Goal: Task Accomplishment & Management: Manage account settings

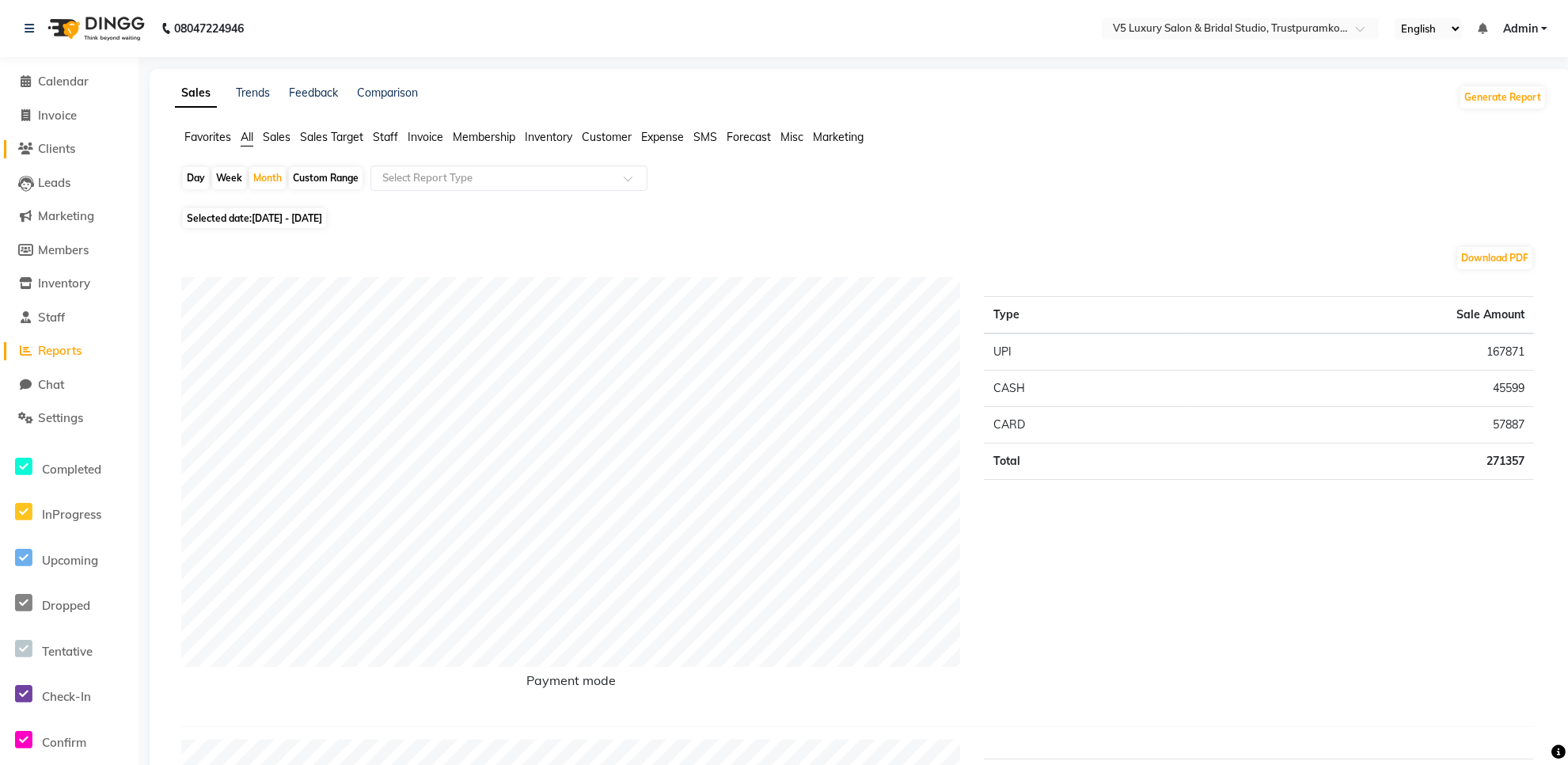
click at [49, 153] on span "Clients" at bounding box center [56, 148] width 37 height 15
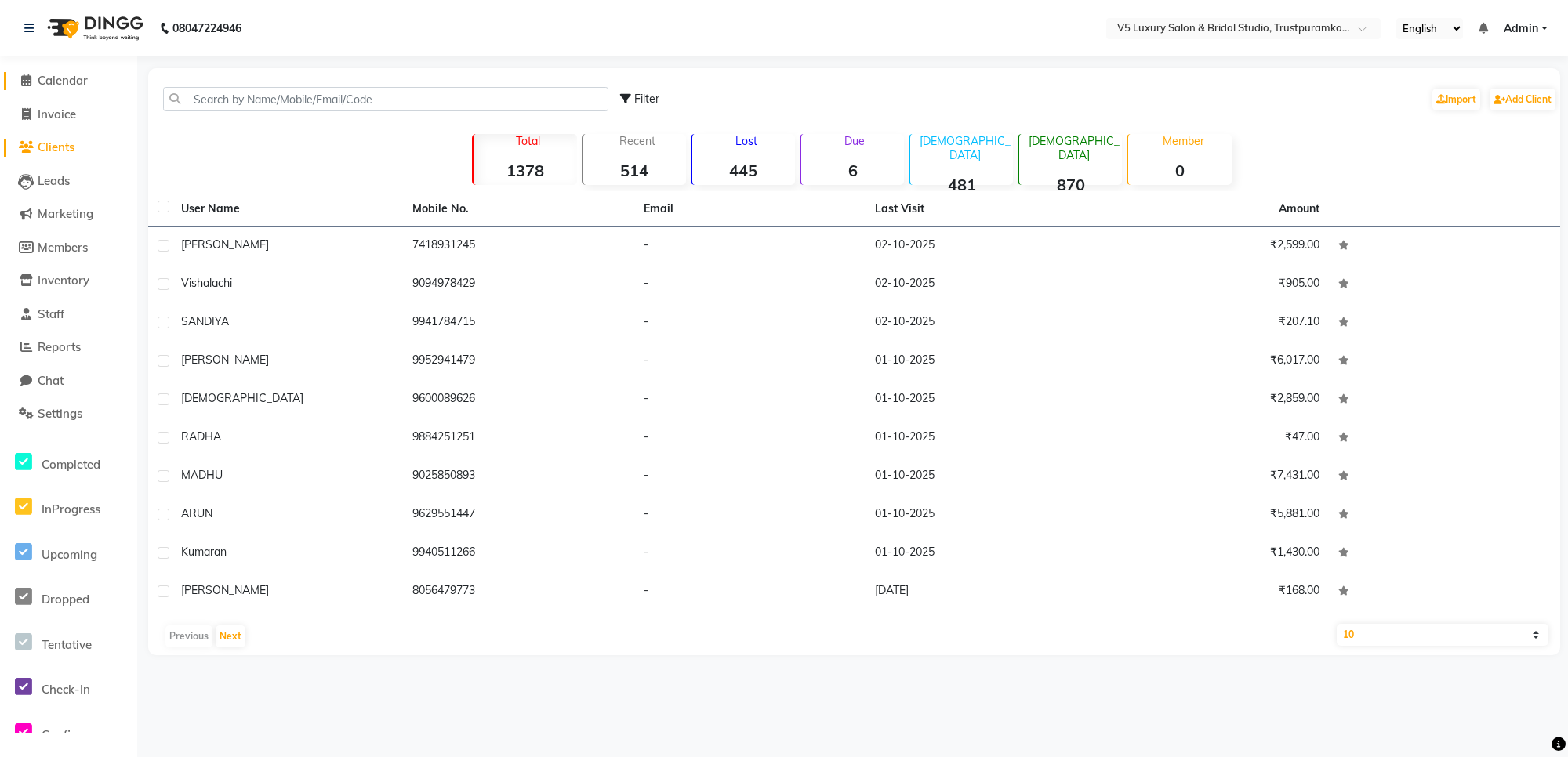
click at [65, 76] on span "Calendar" at bounding box center [62, 80] width 50 height 15
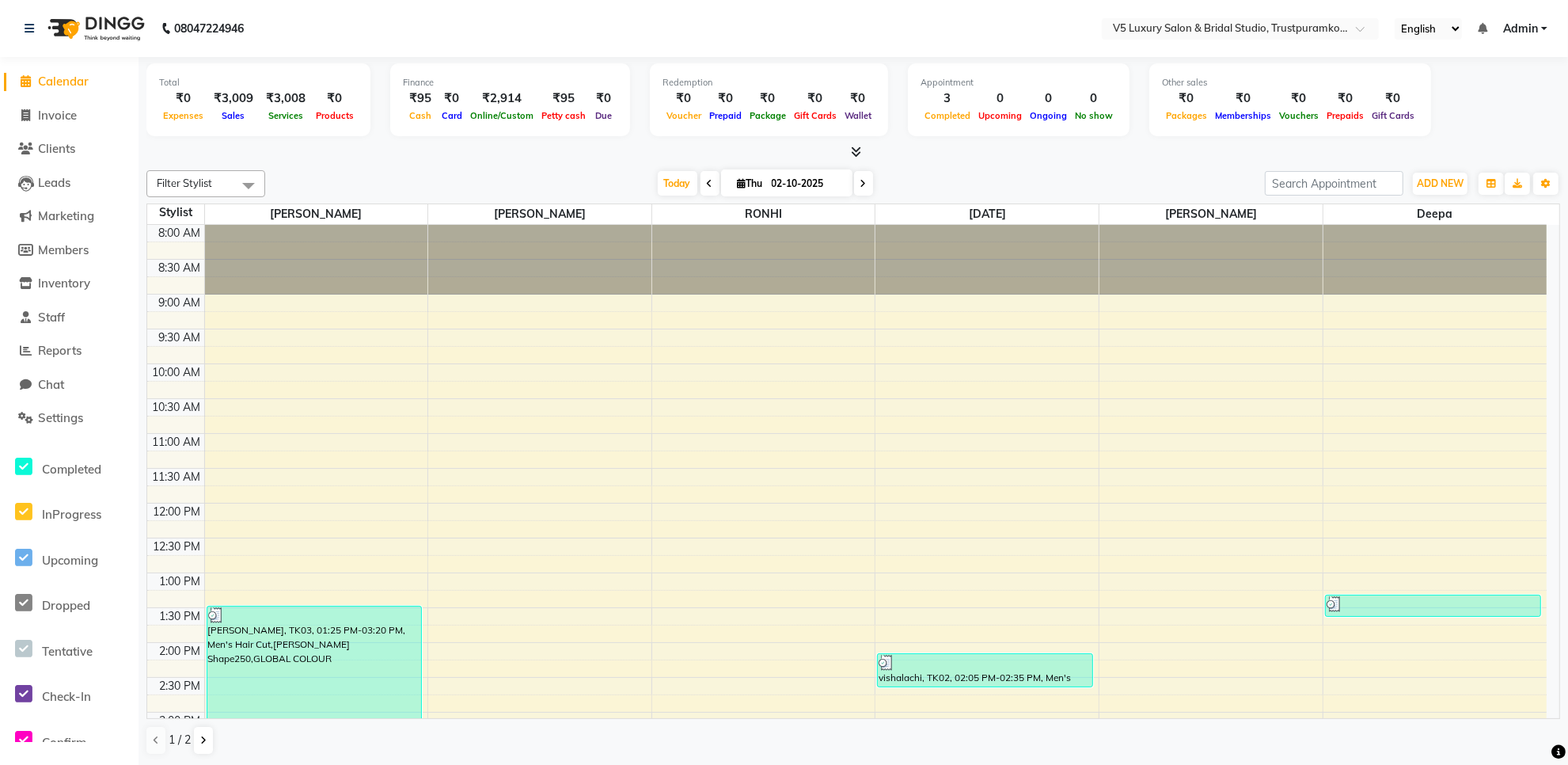
click at [75, 77] on span "Calendar" at bounding box center [63, 81] width 50 height 15
click at [62, 120] on span "Invoice" at bounding box center [57, 115] width 39 height 15
select select "service"
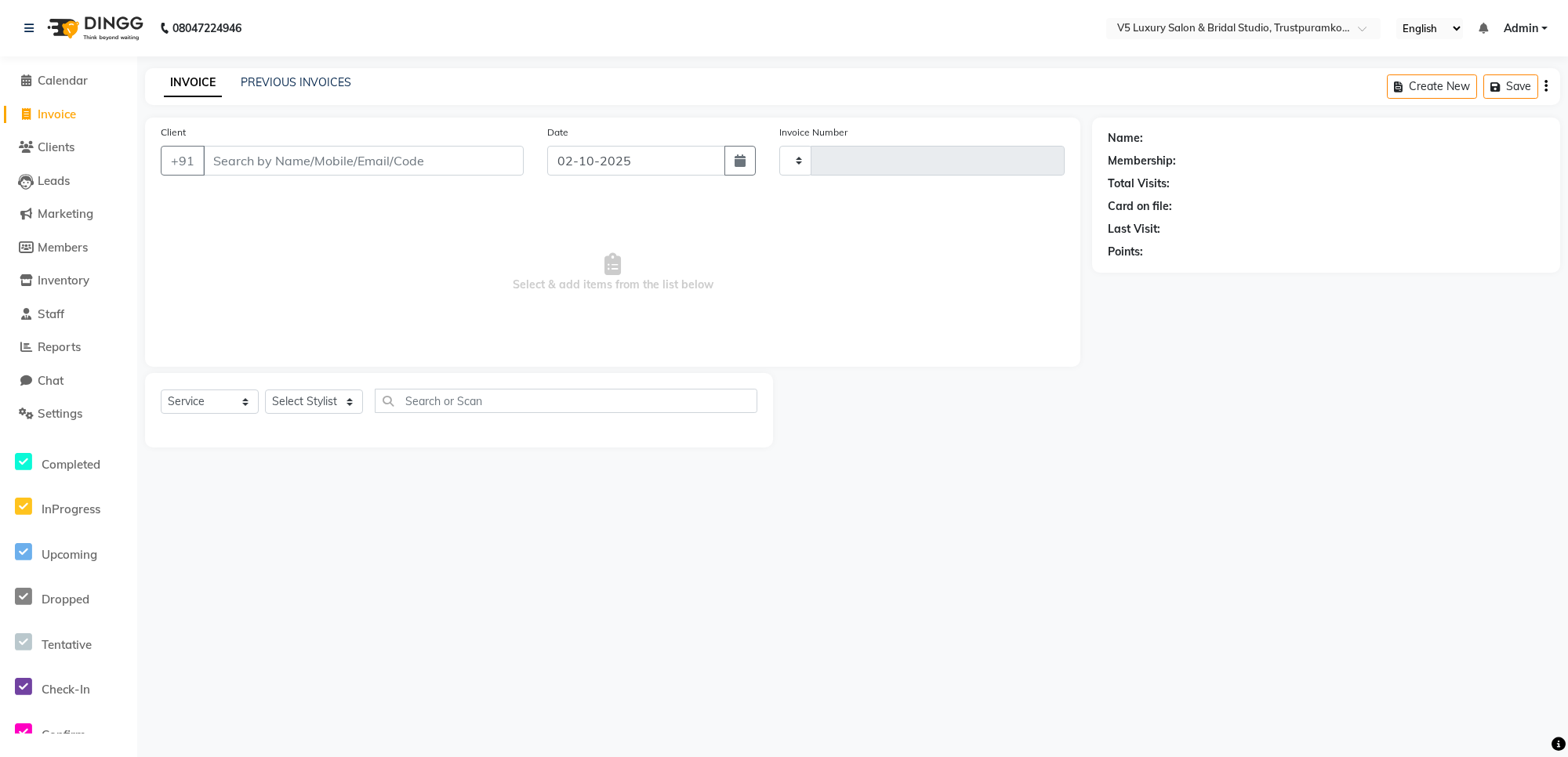
type input "1720"
select select "7993"
click at [63, 144] on span "Clients" at bounding box center [55, 147] width 37 height 15
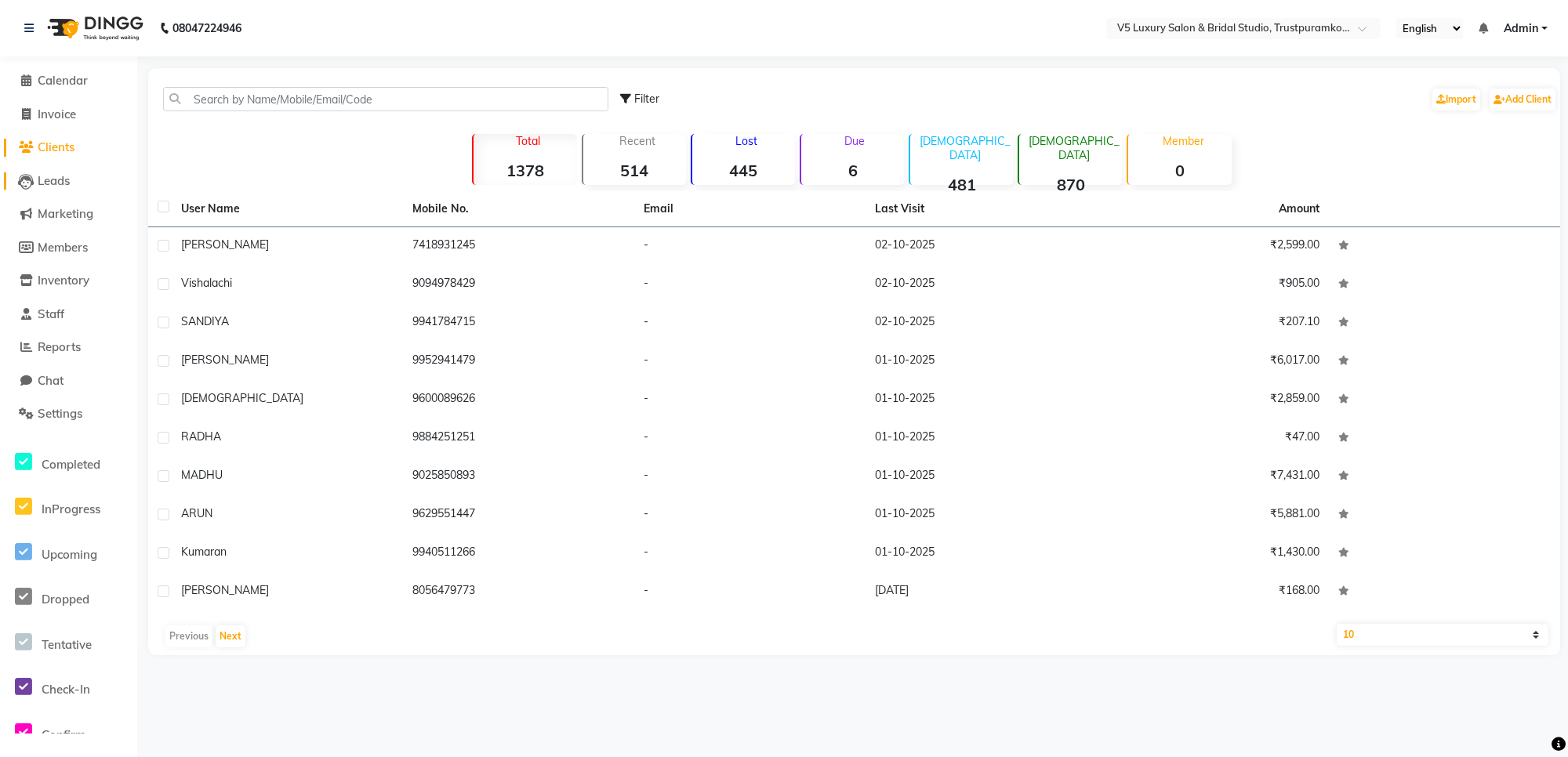
click at [43, 182] on span "Leads" at bounding box center [53, 180] width 32 height 15
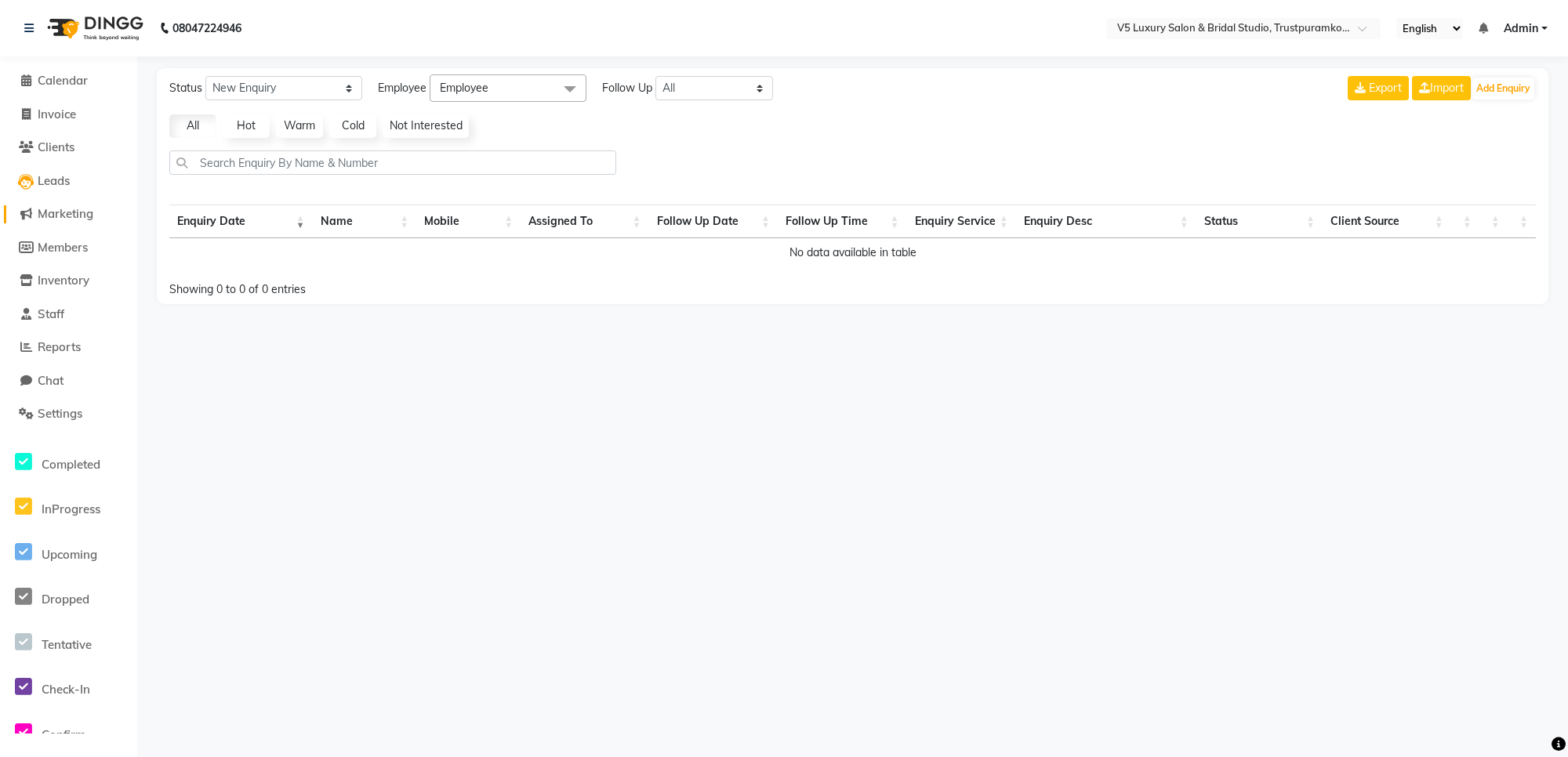
click at [60, 214] on span "Marketing" at bounding box center [65, 214] width 55 height 15
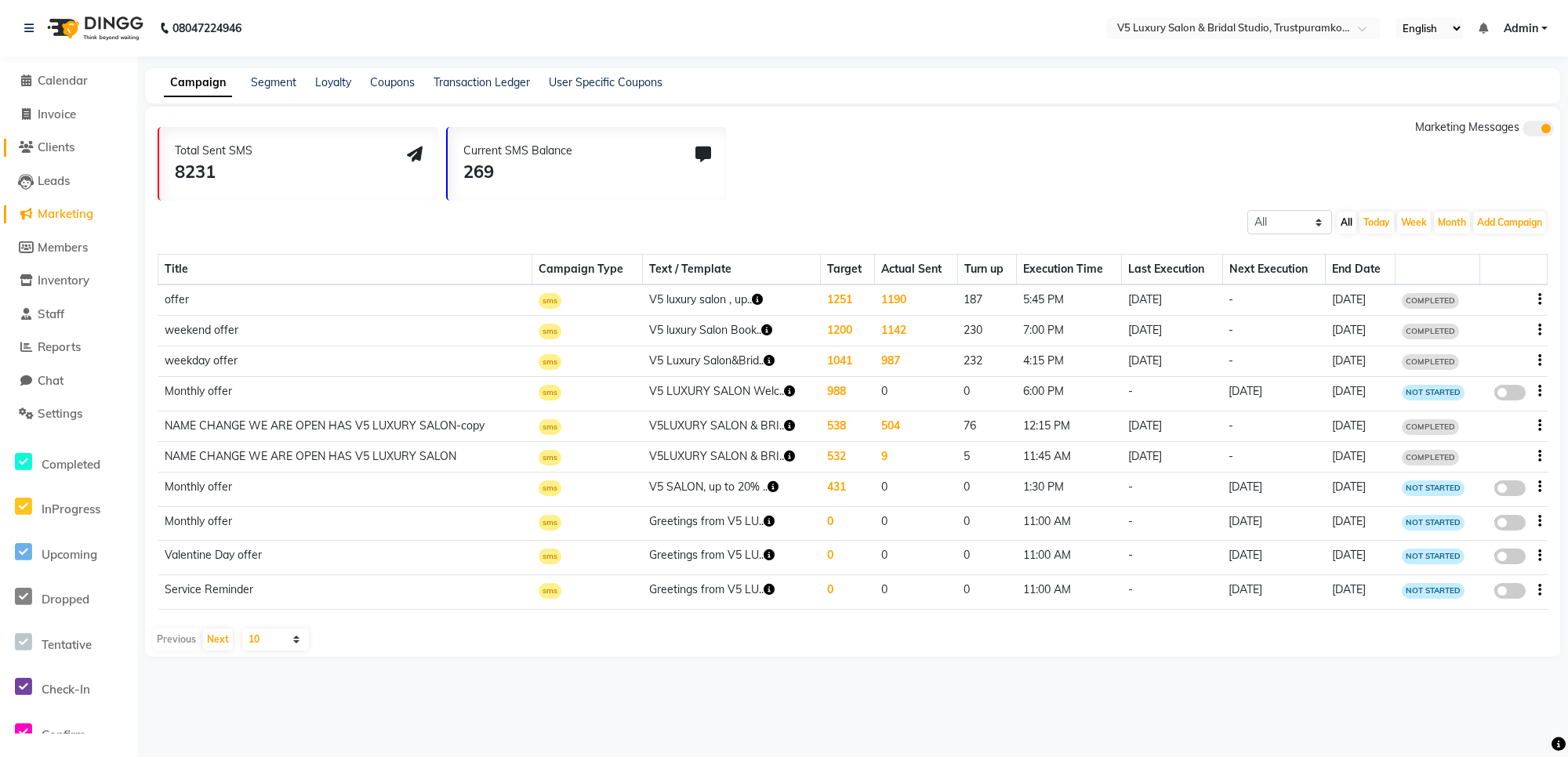
click at [69, 145] on span "Clients" at bounding box center [55, 147] width 37 height 15
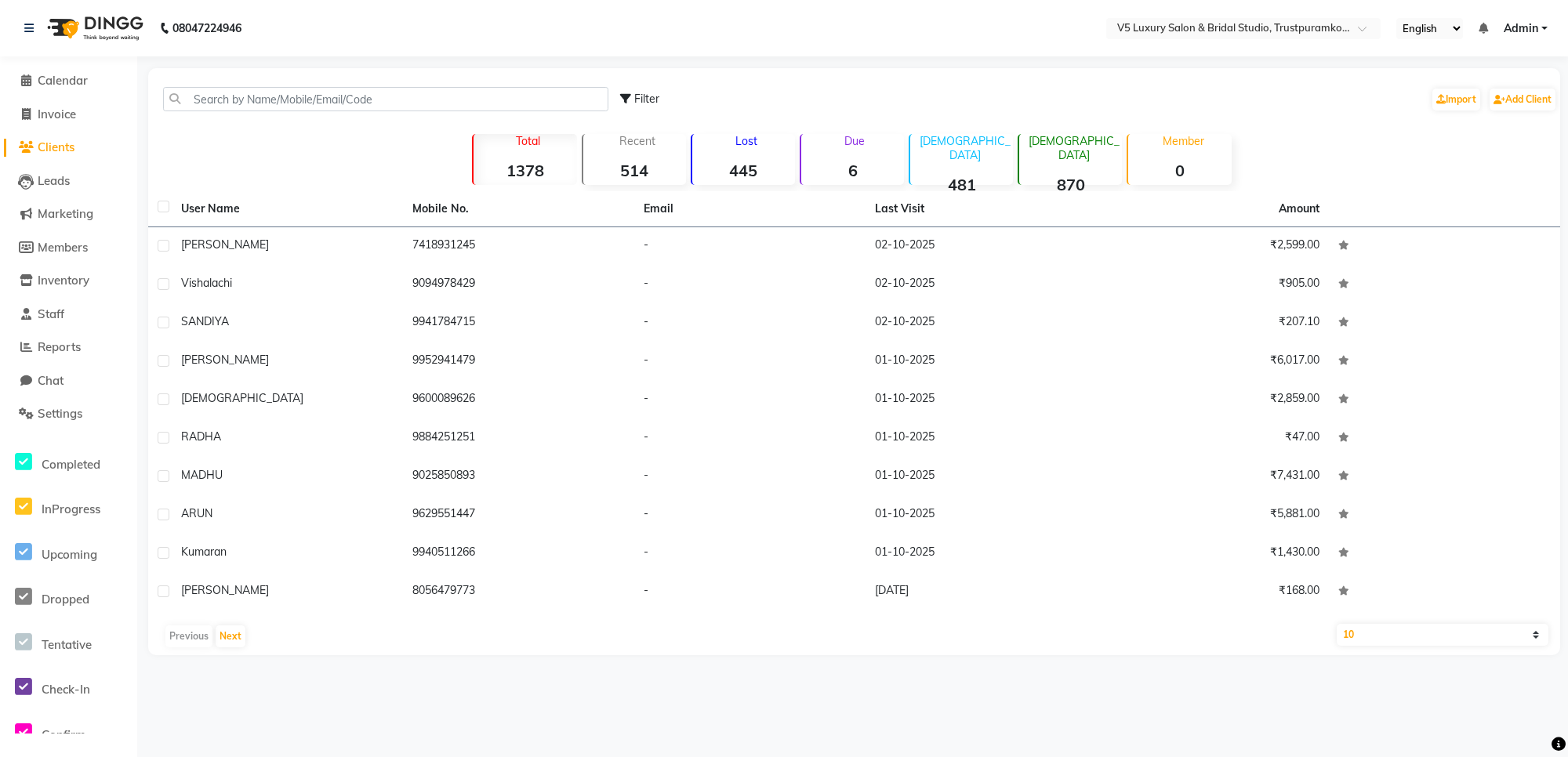
click at [56, 142] on span "Clients" at bounding box center [55, 147] width 37 height 15
click at [33, 148] on span at bounding box center [25, 148] width 24 height 18
click at [70, 81] on span "Calendar" at bounding box center [62, 80] width 50 height 15
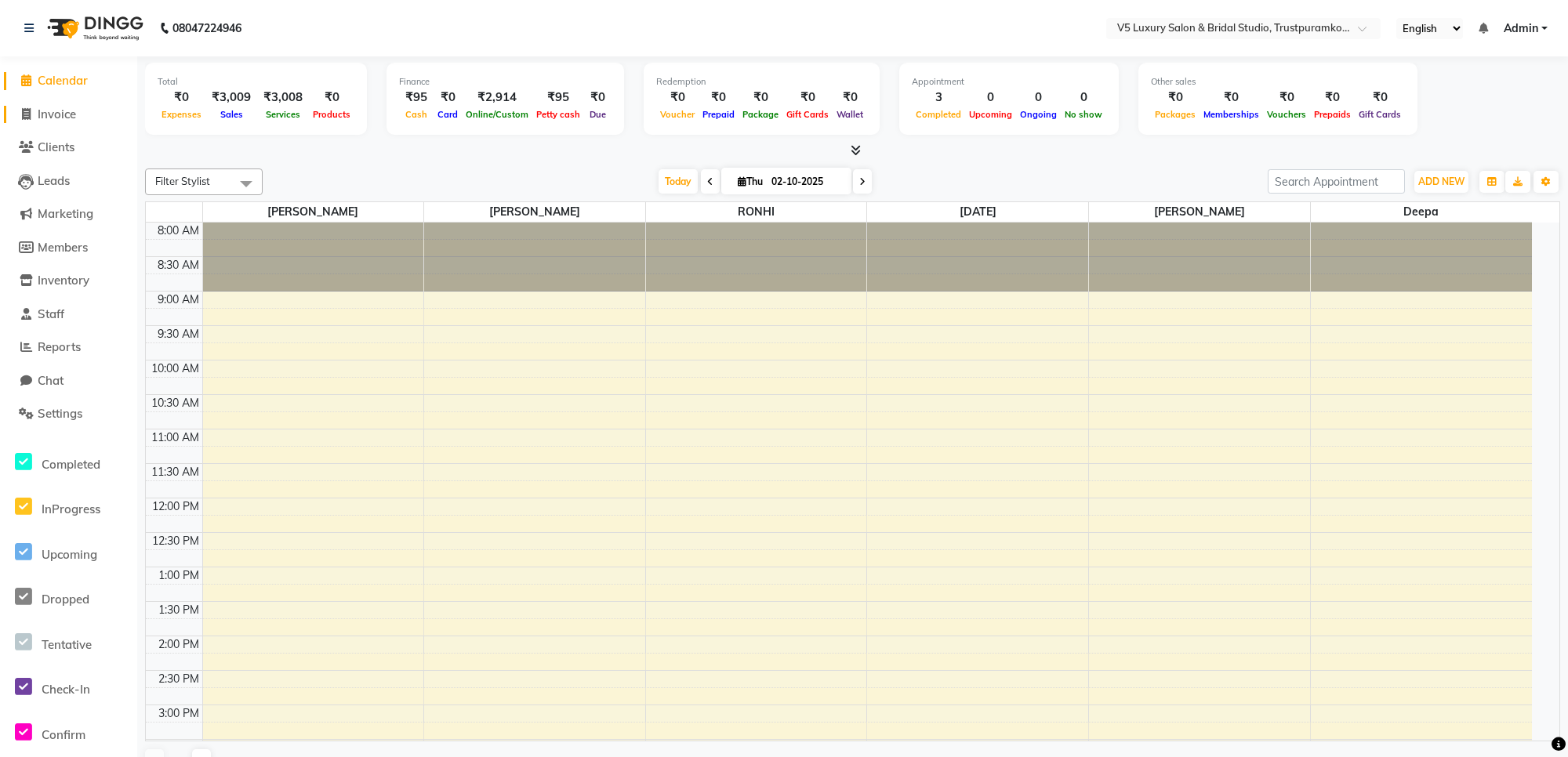
click at [69, 108] on span "Invoice" at bounding box center [56, 114] width 38 height 15
select select "service"
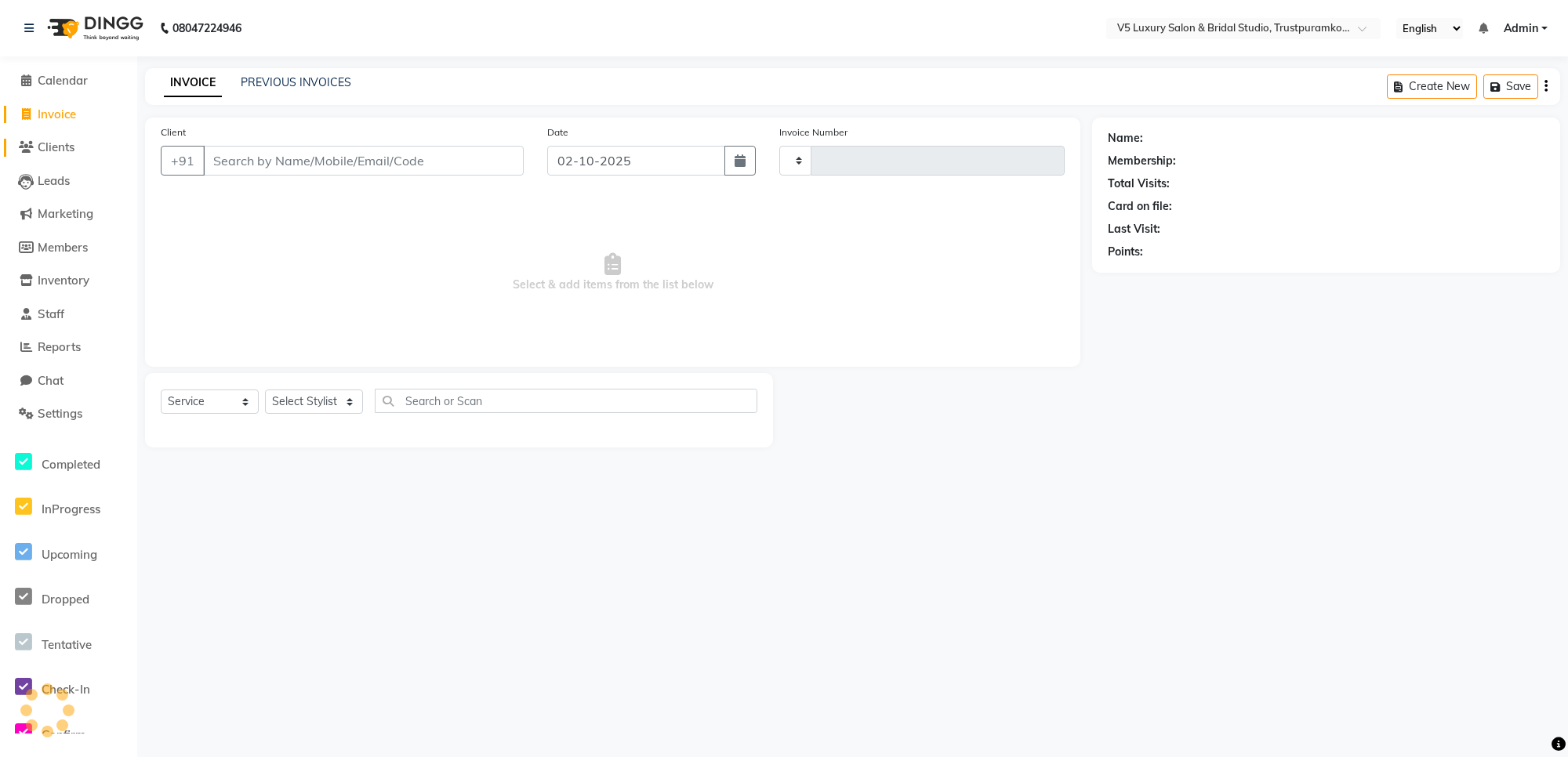
type input "1720"
select select "7993"
click at [40, 179] on span "Leads" at bounding box center [53, 180] width 32 height 15
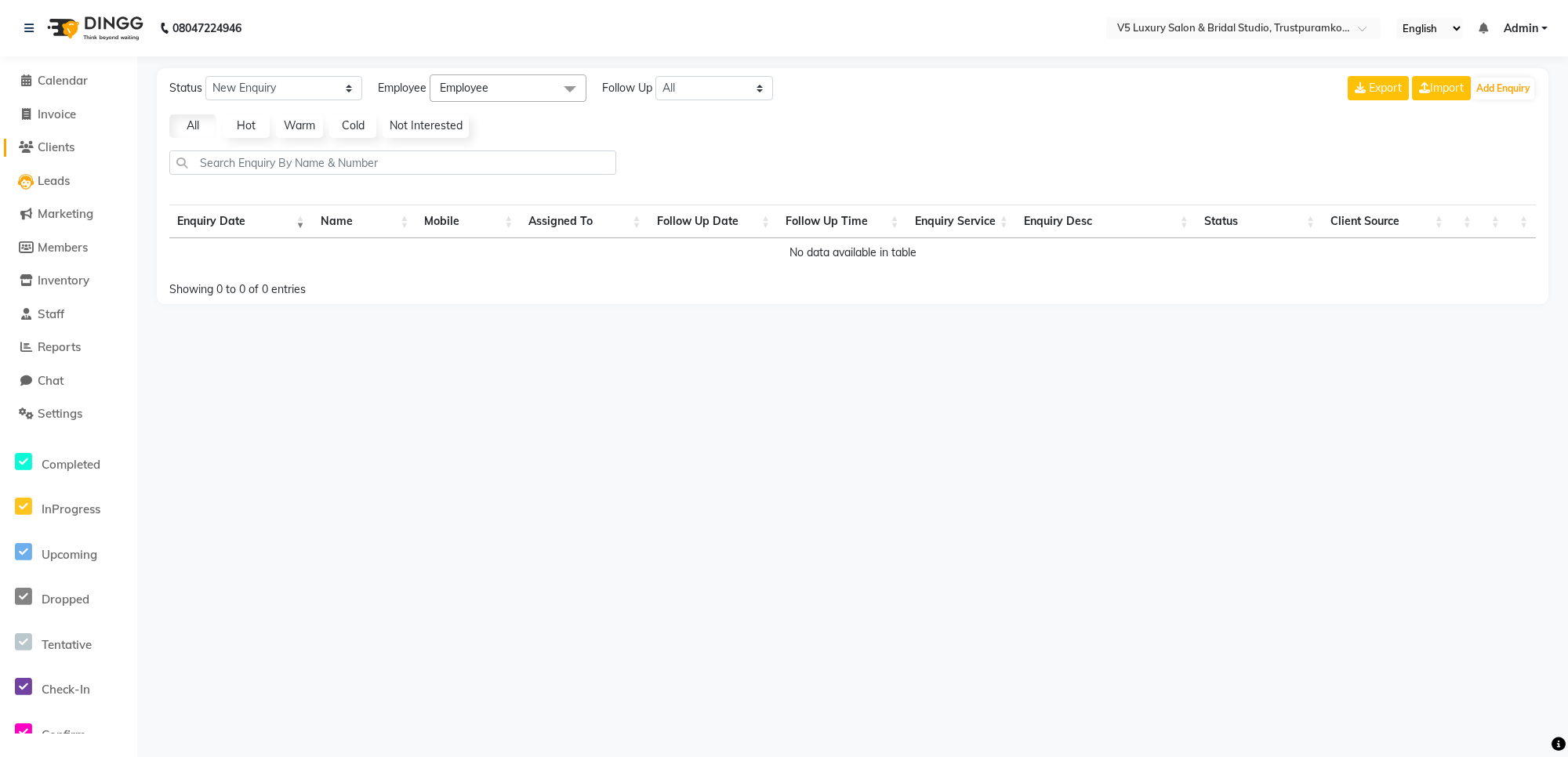
click at [51, 150] on span "Clients" at bounding box center [55, 147] width 37 height 15
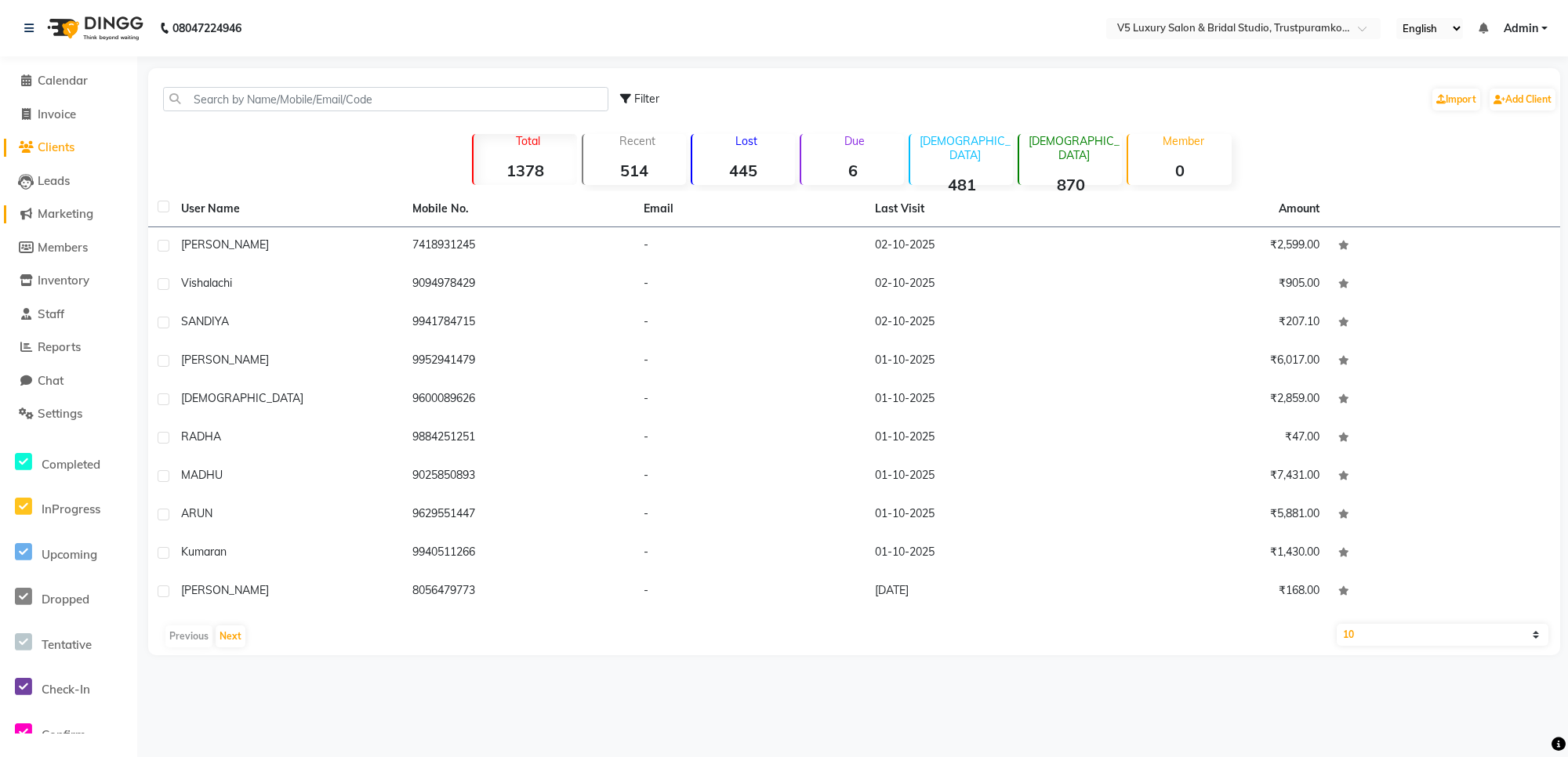
click at [55, 217] on span "Marketing" at bounding box center [65, 214] width 55 height 15
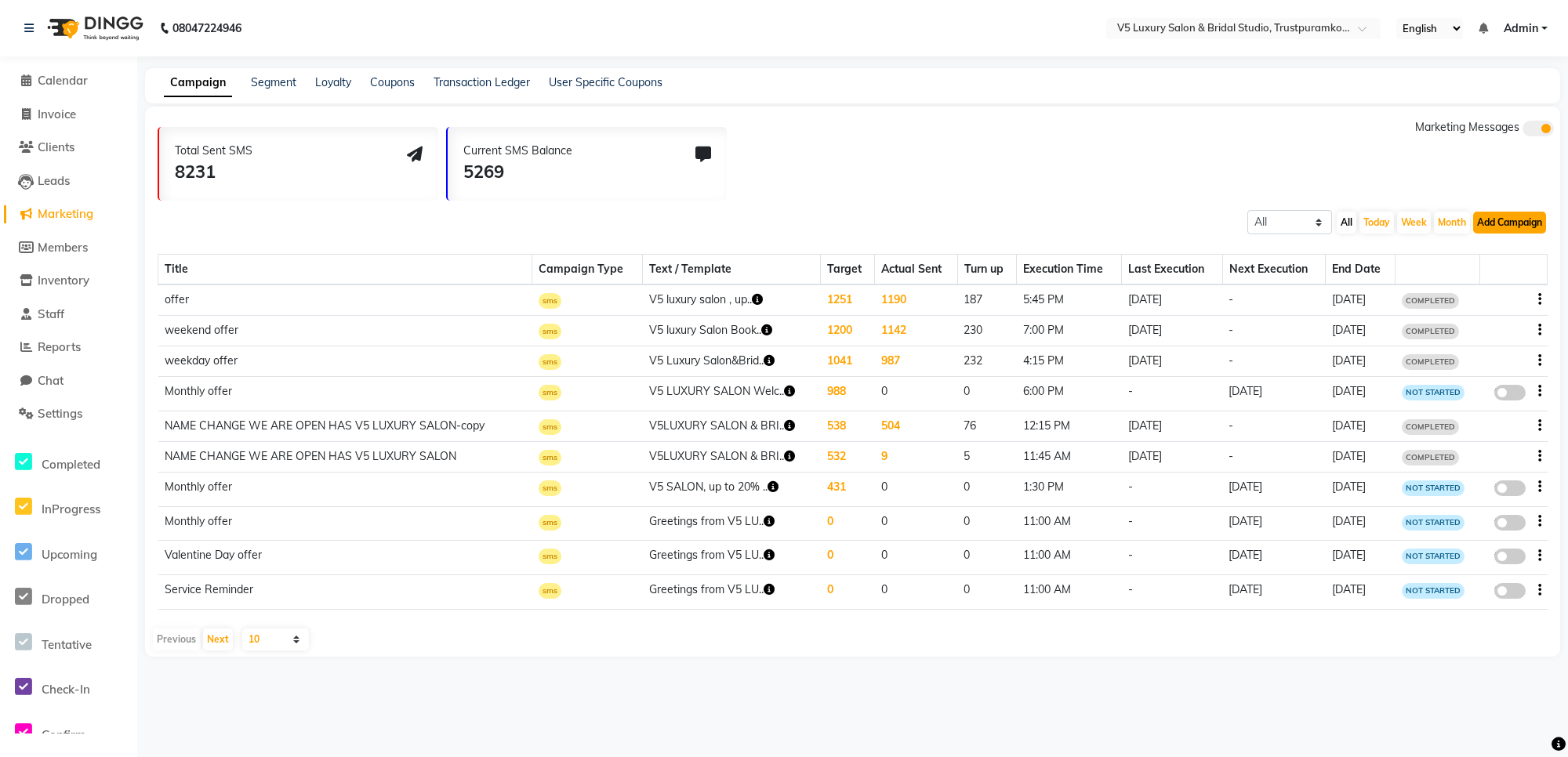
click at [1533, 225] on button "Add Campaign" at bounding box center [1508, 222] width 73 height 22
click at [1468, 249] on div "SMS Campaign" at bounding box center [1495, 247] width 132 height 24
select select "2"
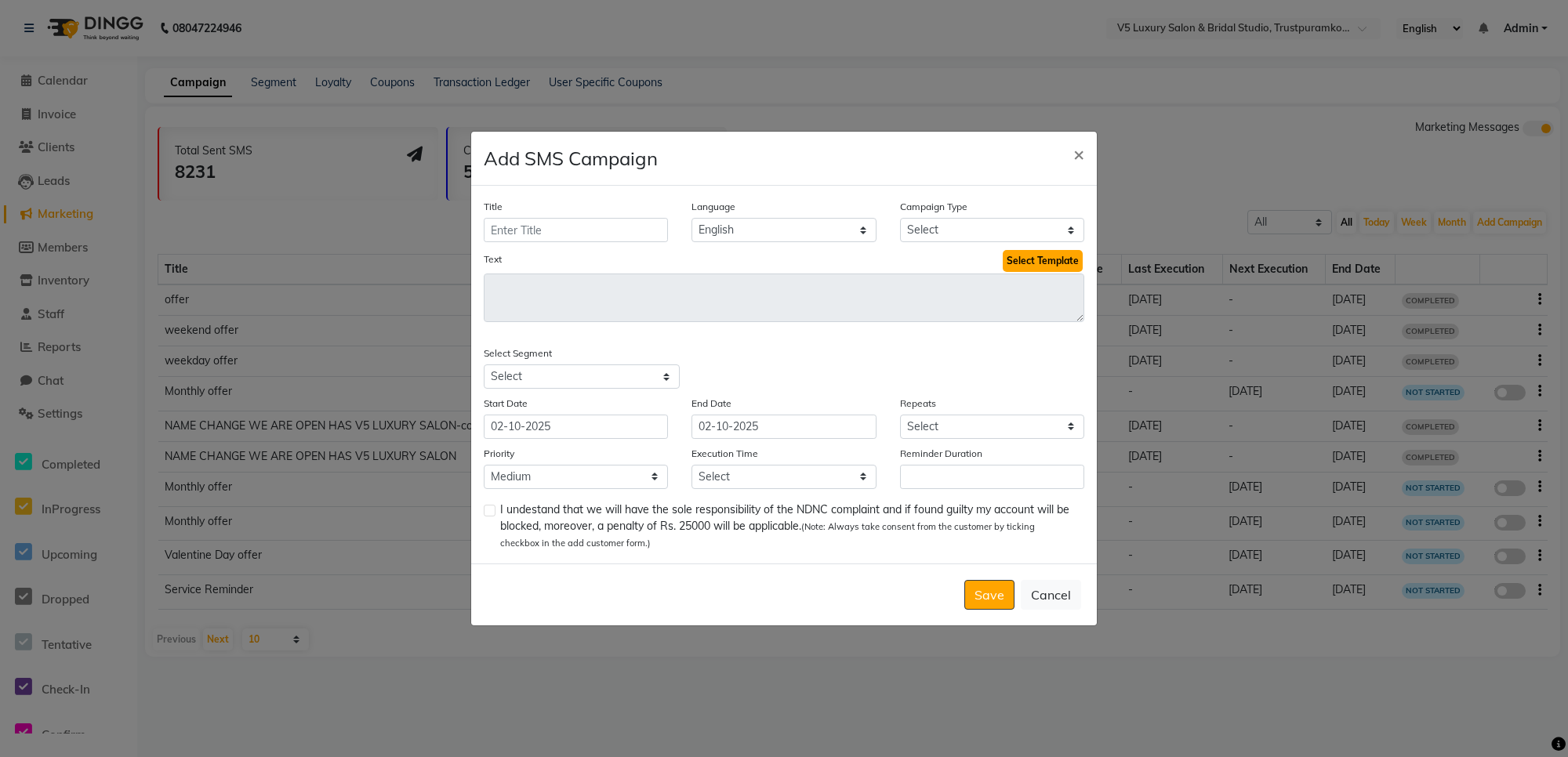
click at [1015, 269] on button "Select Template" at bounding box center [1043, 260] width 80 height 22
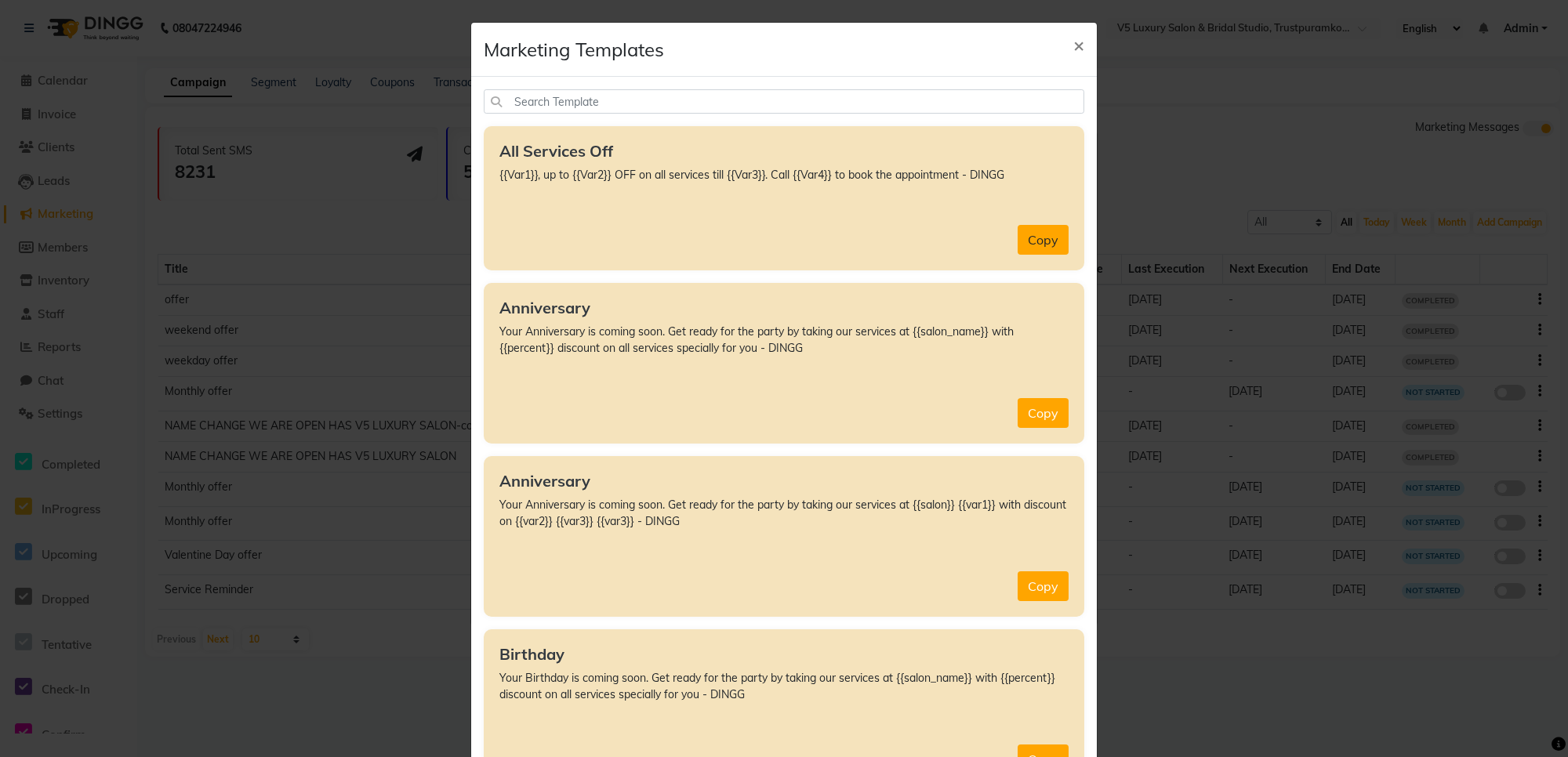
click at [1017, 240] on button "Copy" at bounding box center [1043, 240] width 51 height 30
type textarea "{{Var1}}, up to {{Var2}} OFF on all services till {{Var3}}. Call {{Var4}} to bo…"
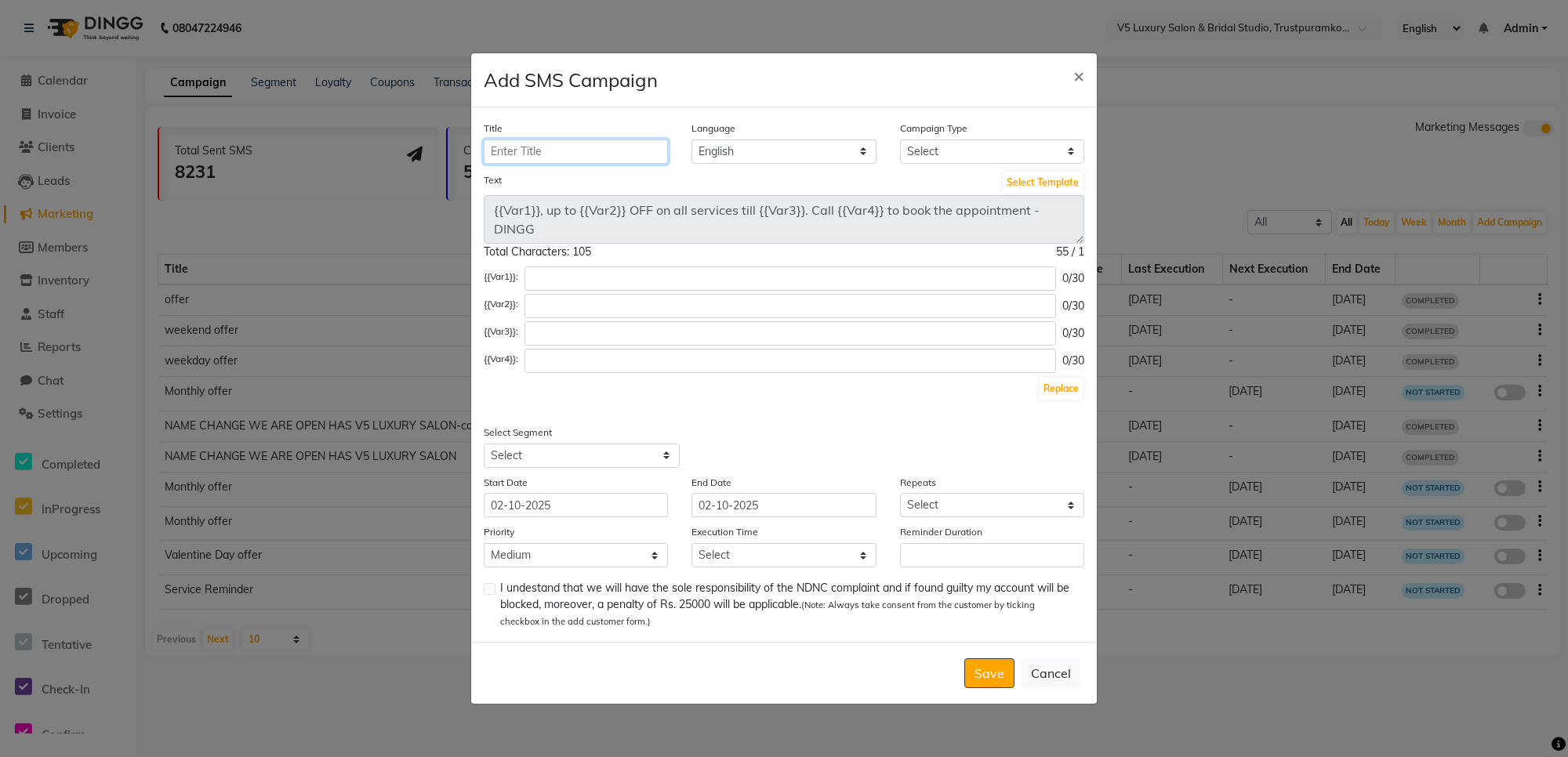
click at [649, 139] on input "Title" at bounding box center [576, 152] width 184 height 24
type input "Monthly offer"
click at [960, 153] on select "Select Birthday Anniversary Promotional Service reminder" at bounding box center [992, 152] width 184 height 24
select select "3"
click at [900, 139] on select "Select Birthday Anniversary Promotional Service reminder" at bounding box center [992, 152] width 184 height 24
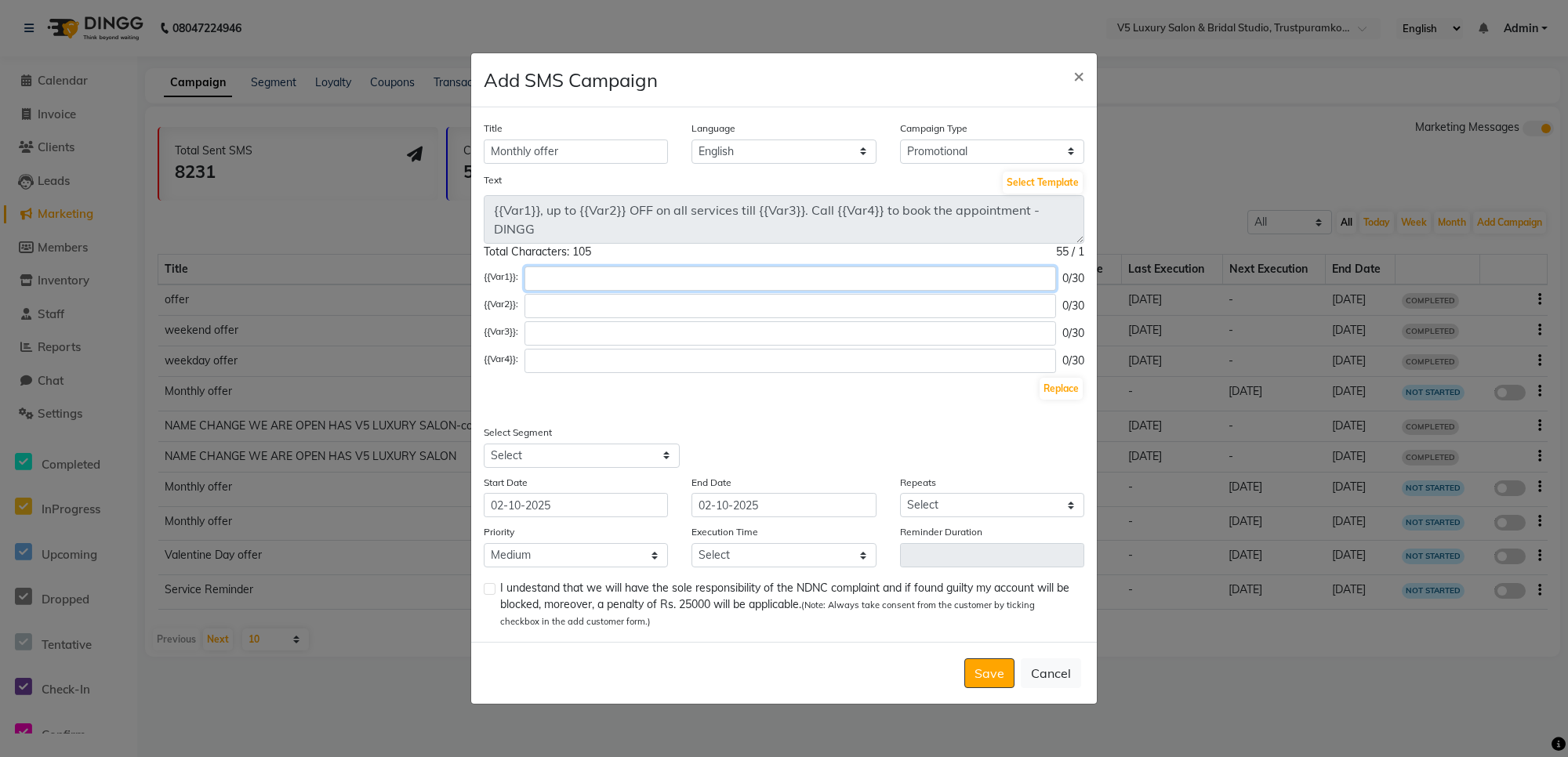
click at [721, 279] on input "text" at bounding box center [790, 279] width 531 height 24
type input "V5 Luxury Salon"
click at [702, 322] on input "text" at bounding box center [790, 334] width 531 height 24
click at [678, 302] on input "text" at bounding box center [790, 306] width 531 height 24
type input "30%"
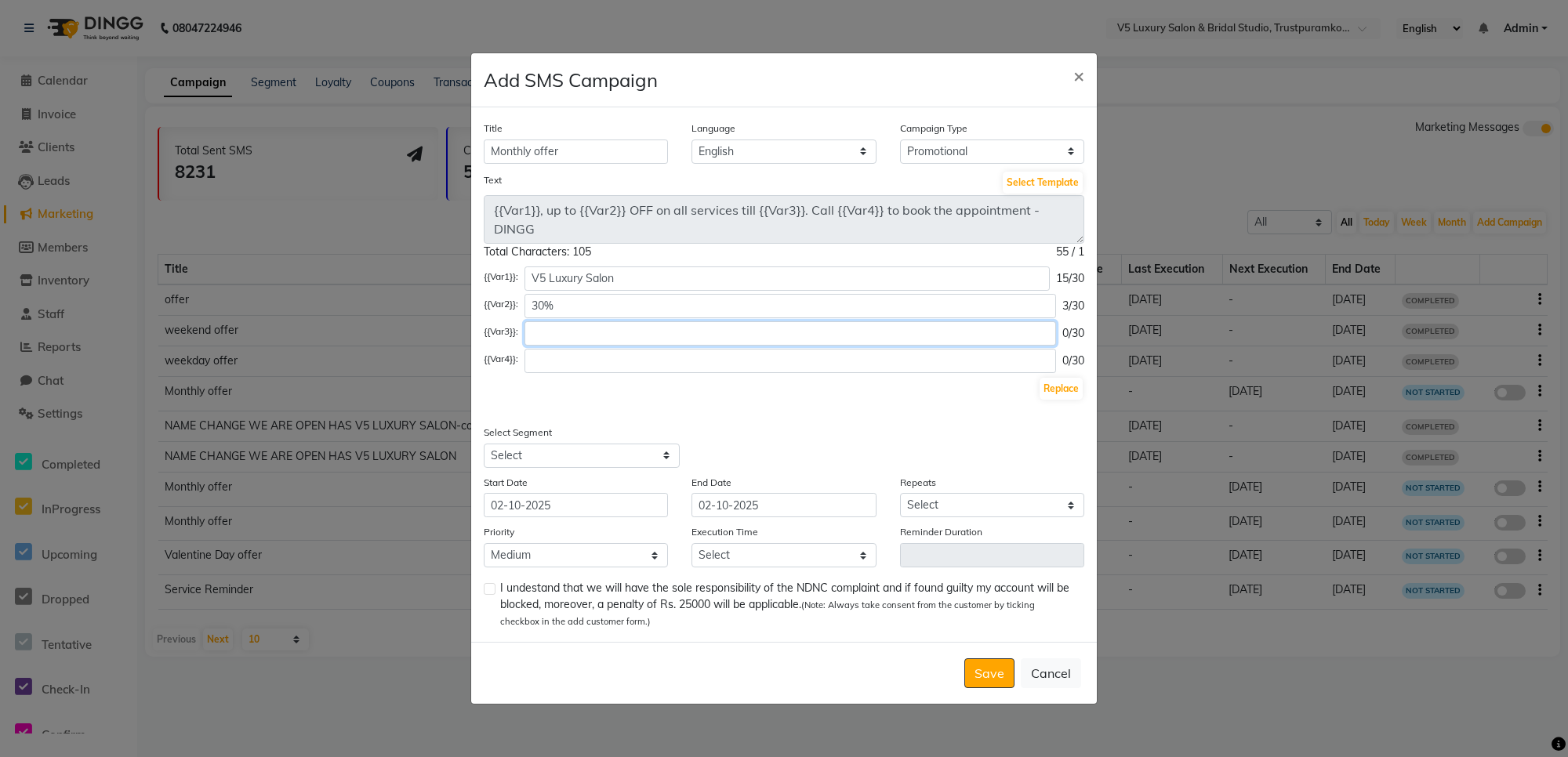
click at [633, 337] on input "text" at bounding box center [790, 334] width 531 height 24
click at [590, 338] on input "31st Octomber" at bounding box center [787, 334] width 525 height 24
type input "[DATE]"
click at [577, 366] on input "text" at bounding box center [790, 361] width 531 height 24
type input "04445809312 /8939850005"
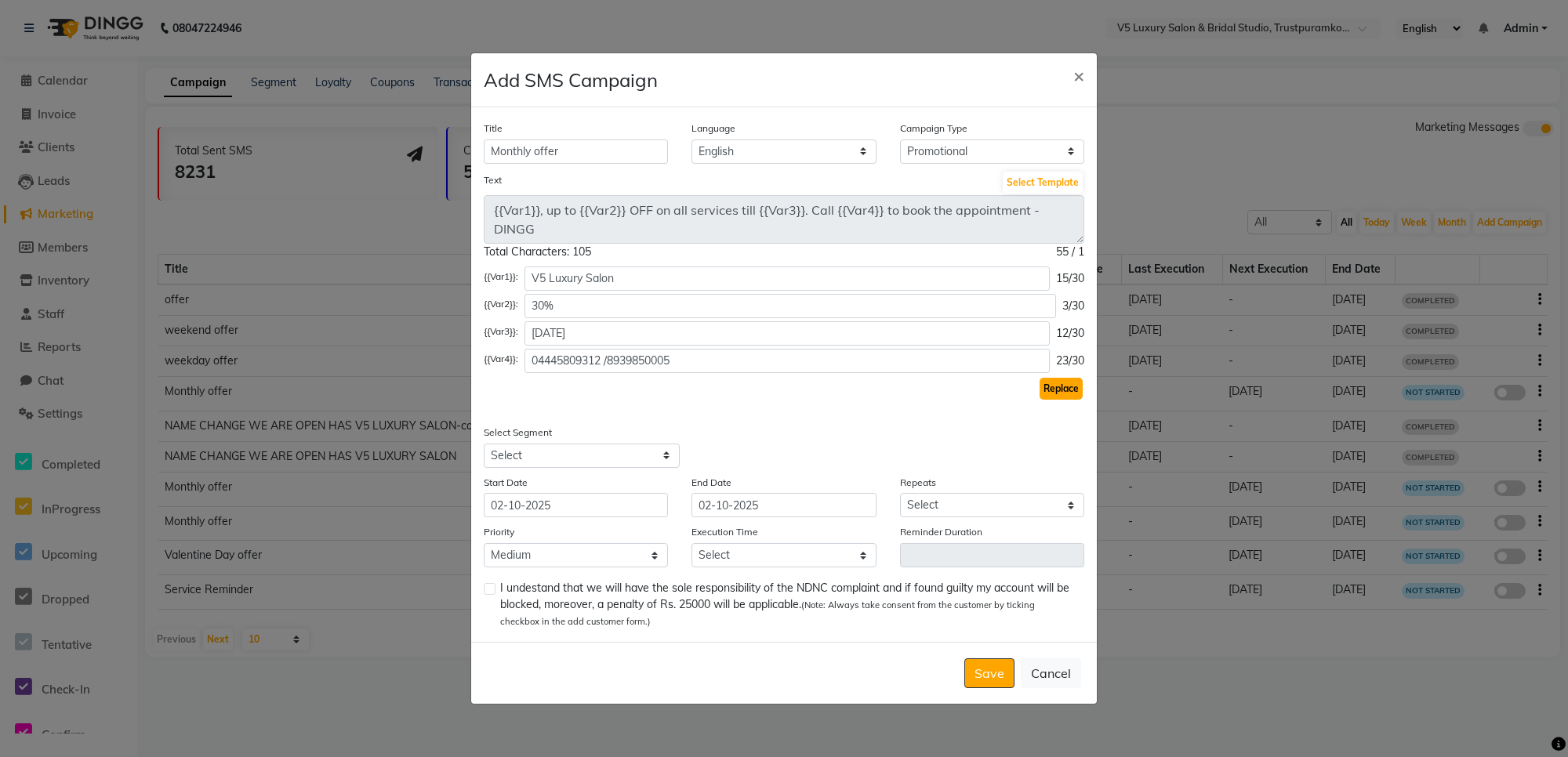
click at [1048, 389] on button "Replace" at bounding box center [1061, 388] width 43 height 22
type textarea "V5 Luxury Salon, up to 30% OFF on all services till [DATE]. Call [PHONE_NUMBER]…"
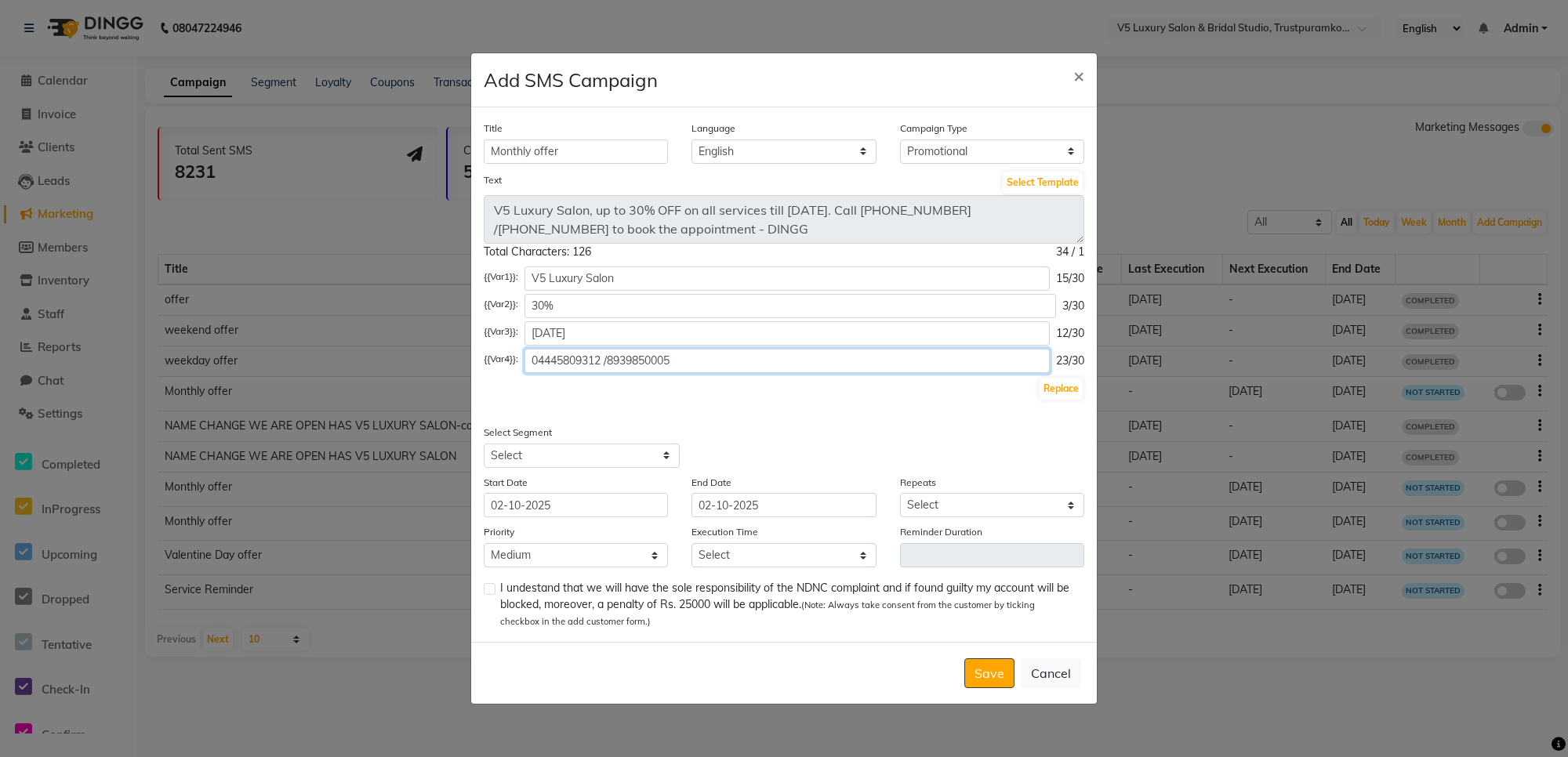
click at [554, 363] on input "04445809312 /8939850005" at bounding box center [787, 361] width 525 height 24
click at [611, 362] on input "04445809312 /8939850005" at bounding box center [787, 361] width 525 height 24
click at [725, 359] on input "04445809312 / 8939850005" at bounding box center [787, 361] width 525 height 24
click at [545, 362] on input "04445809312 / 8939850005" at bounding box center [787, 361] width 525 height 24
click at [551, 357] on input "04445809312 / 8939850005" at bounding box center [787, 361] width 525 height 24
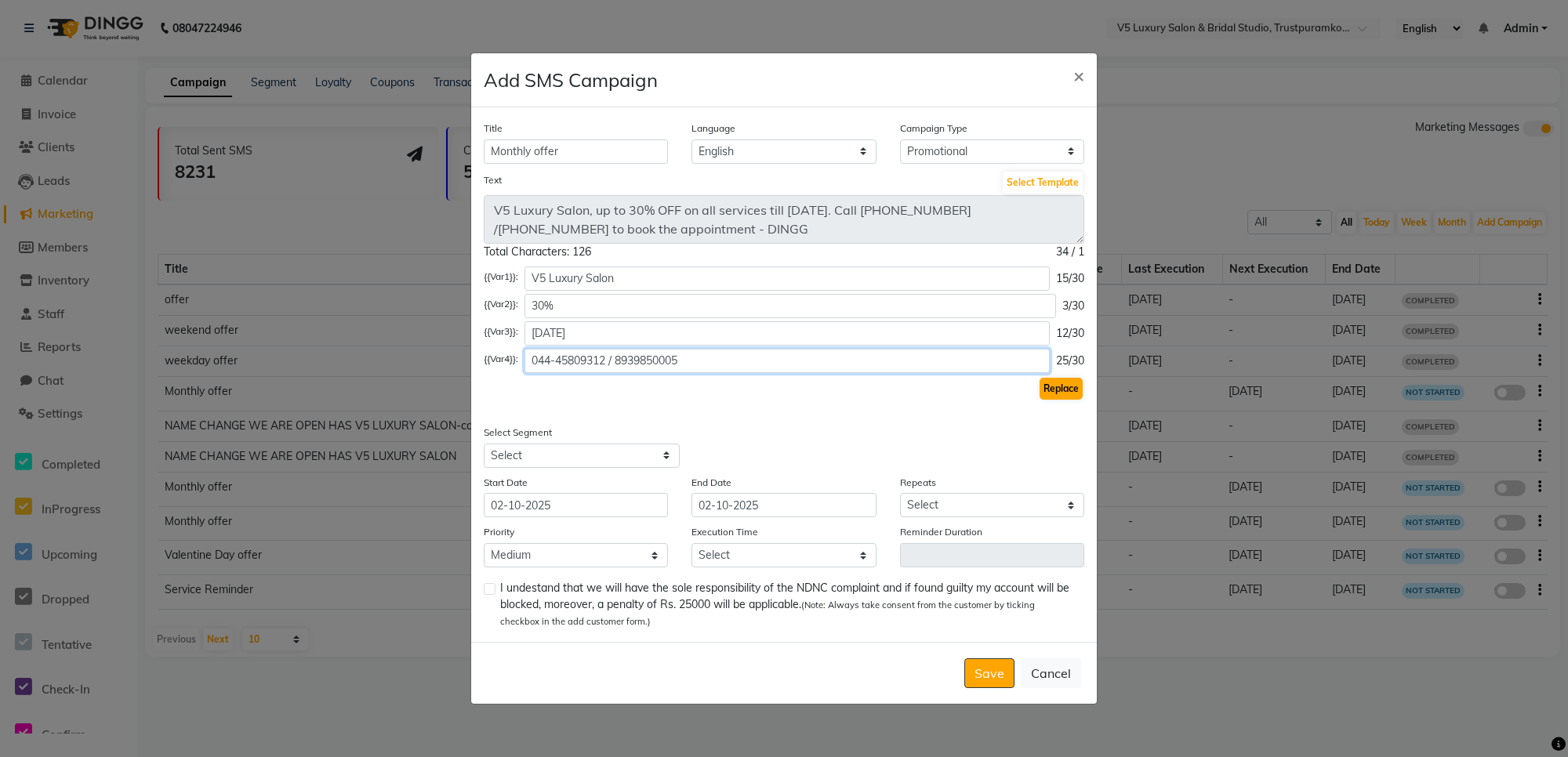
type input "044-45809312 / 8939850005"
click at [1054, 394] on button "Replace" at bounding box center [1061, 388] width 43 height 22
type textarea "V5 Luxury Salon, up to 30% OFF on all services till [DATE]. Call [PHONE_NUMBER]…"
click at [631, 463] on select "Select All Customers All [DEMOGRAPHIC_DATA] Customer All [DEMOGRAPHIC_DATA] Cus…" at bounding box center [582, 456] width 196 height 24
select select "37682"
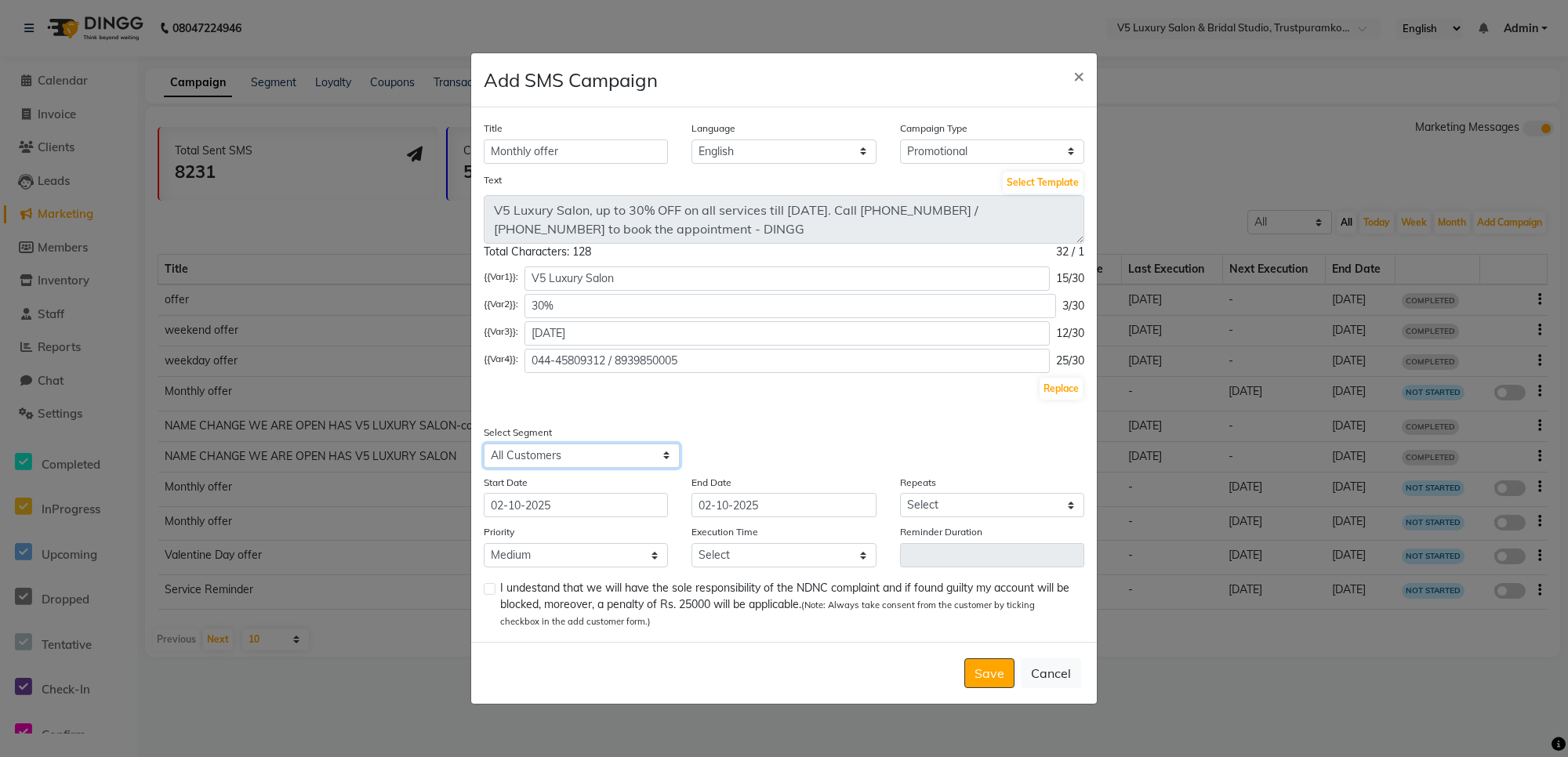
click at [484, 444] on select "Select All Customers All [DEMOGRAPHIC_DATA] Customer All [DEMOGRAPHIC_DATA] Cus…" at bounding box center [582, 456] width 196 height 24
click at [931, 510] on select "Select Once Daily Alternate Day Weekly Monthly Yearly" at bounding box center [992, 505] width 184 height 24
select select "1"
click at [900, 493] on select "Select Once Daily Alternate Day Weekly Monthly Yearly" at bounding box center [992, 505] width 184 height 24
click at [713, 563] on select "Select 09:00 AM 09:15 AM 09:30 AM 09:45 AM 10:00 AM 10:15 AM 10:30 AM 10:45 AM …" at bounding box center [783, 556] width 184 height 24
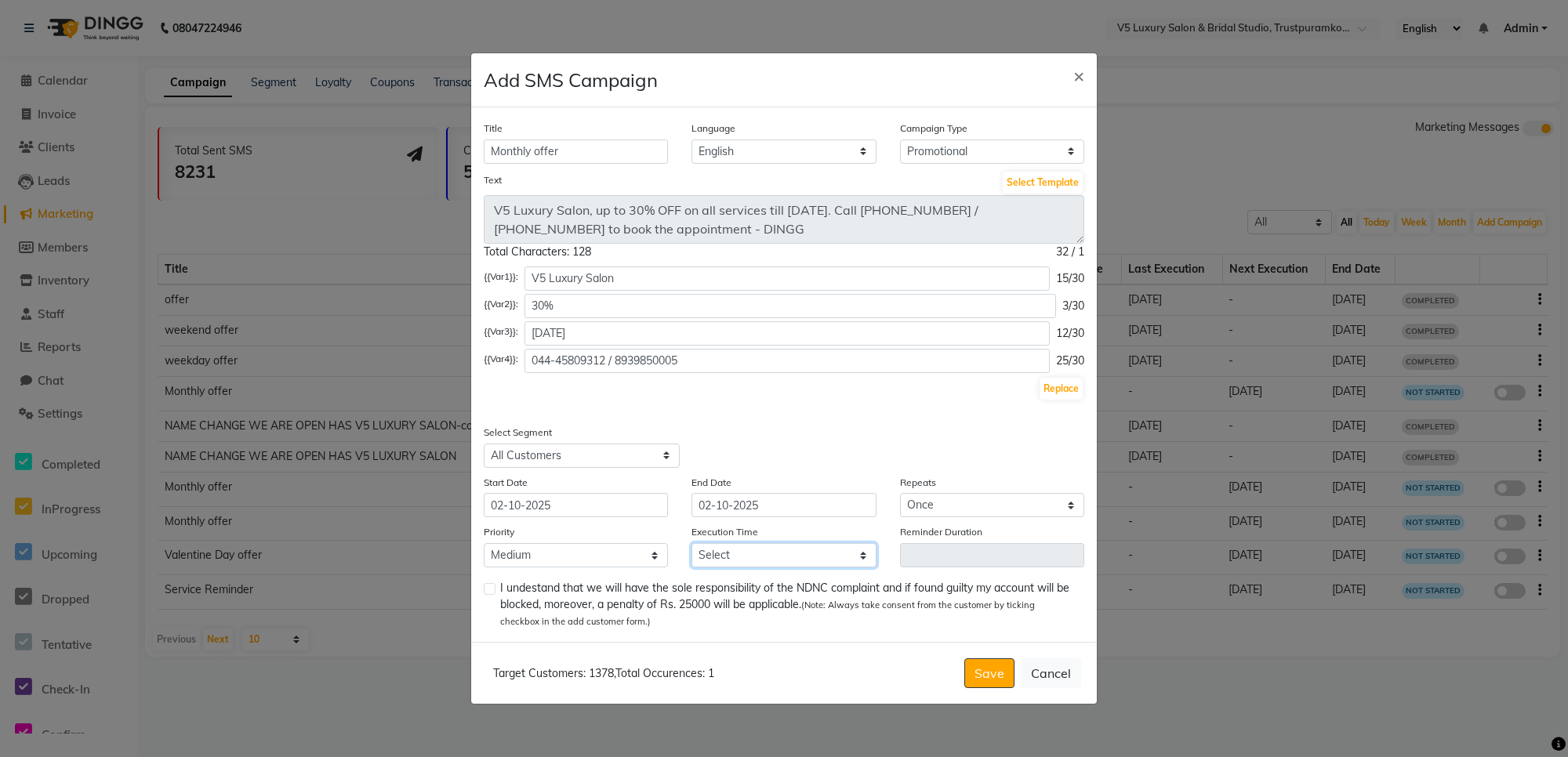
select select "1110"
click at [691, 543] on select "Select 09:00 AM 09:15 AM 09:30 AM 09:45 AM 10:00 AM 10:15 AM 10:30 AM 10:45 AM …" at bounding box center [783, 556] width 184 height 24
click at [492, 589] on label at bounding box center [489, 589] width 11 height 11
click at [492, 589] on input "checkbox" at bounding box center [489, 590] width 10 height 10
checkbox input "true"
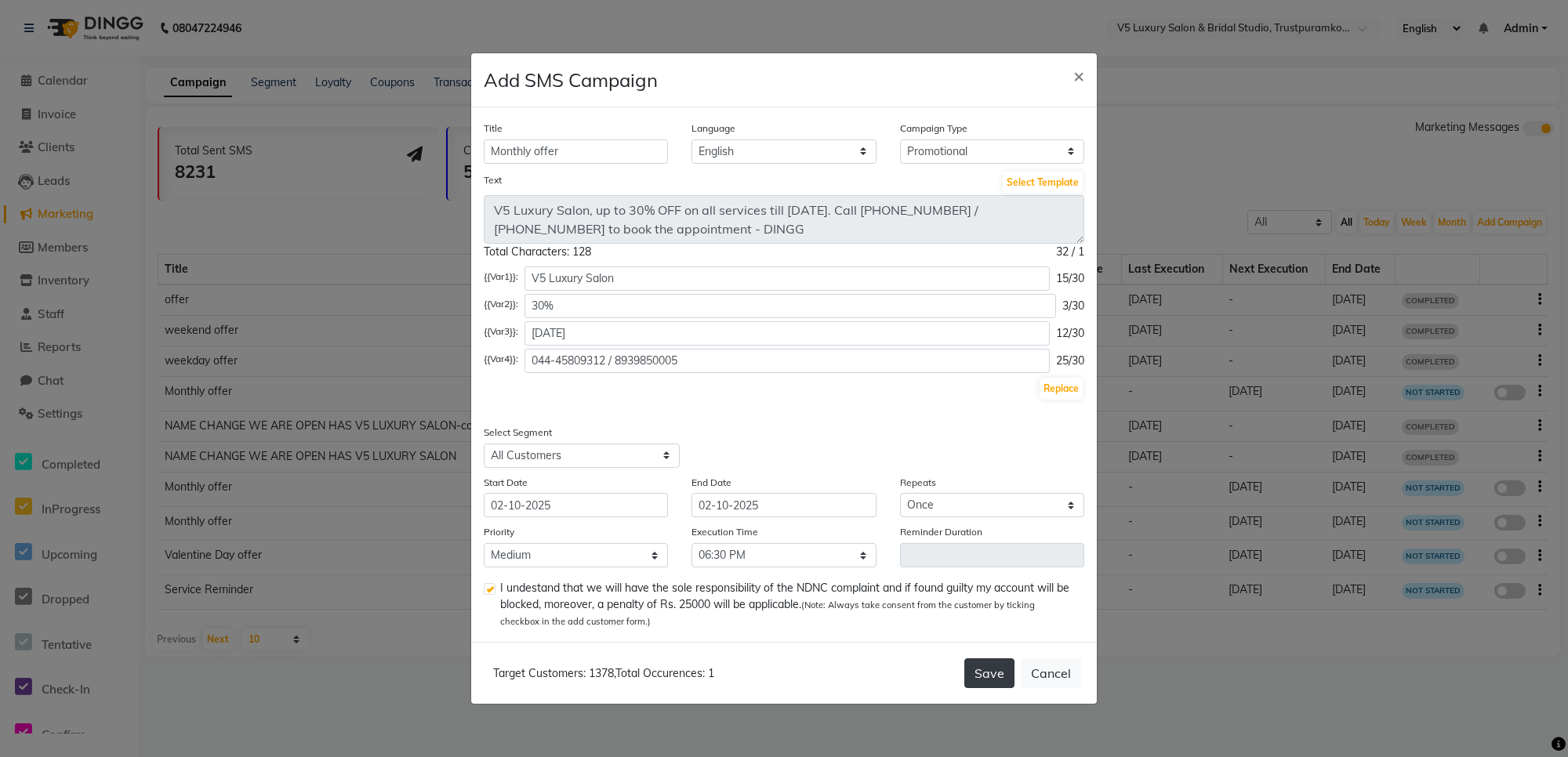
click at [980, 674] on button "Save" at bounding box center [989, 673] width 50 height 30
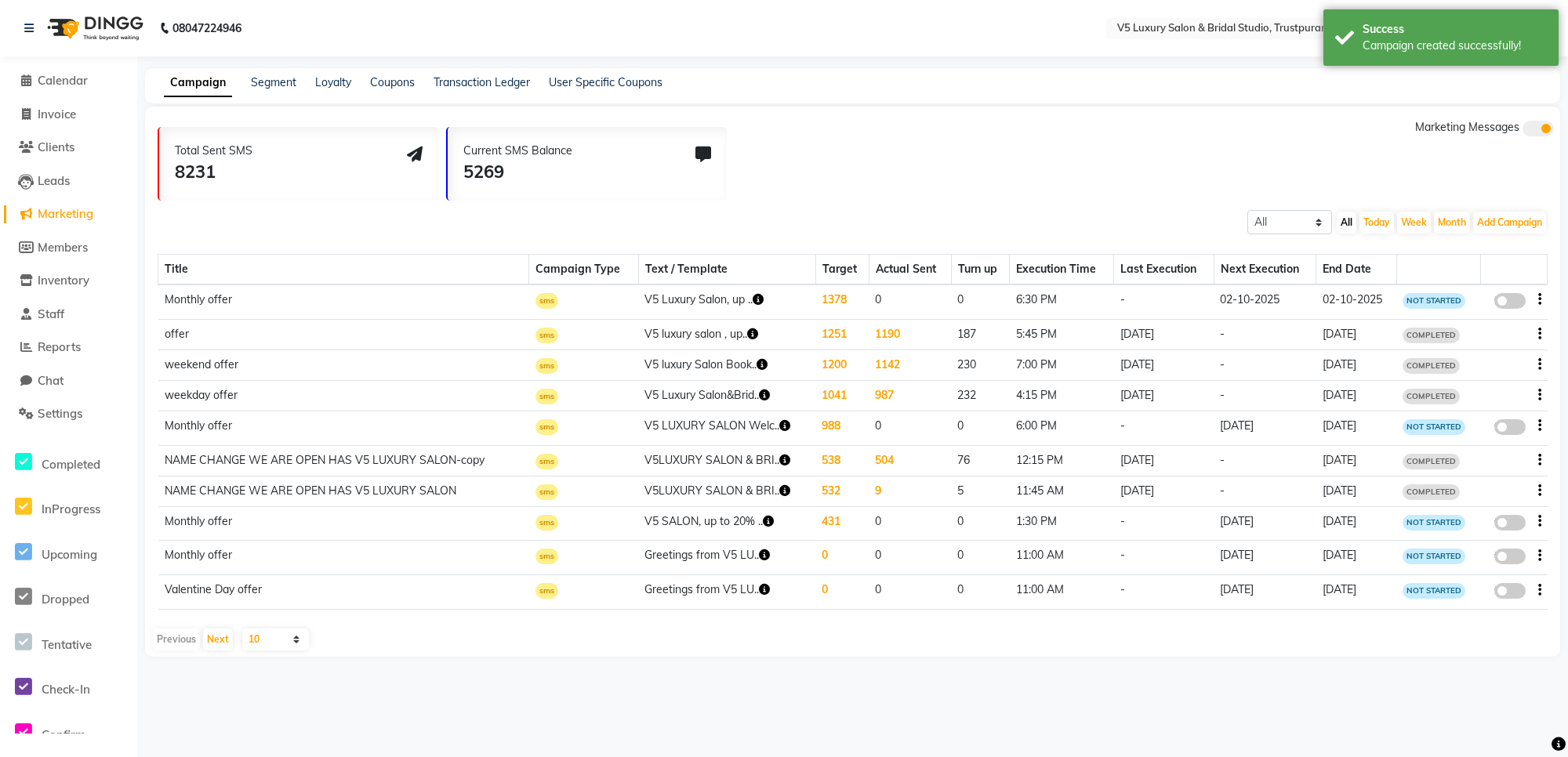
click at [1511, 303] on span at bounding box center [1509, 300] width 31 height 15
click at [1515, 303] on input "false" at bounding box center [1515, 303] width 0 height 0
select select "3"
select select "37682"
select select "1"
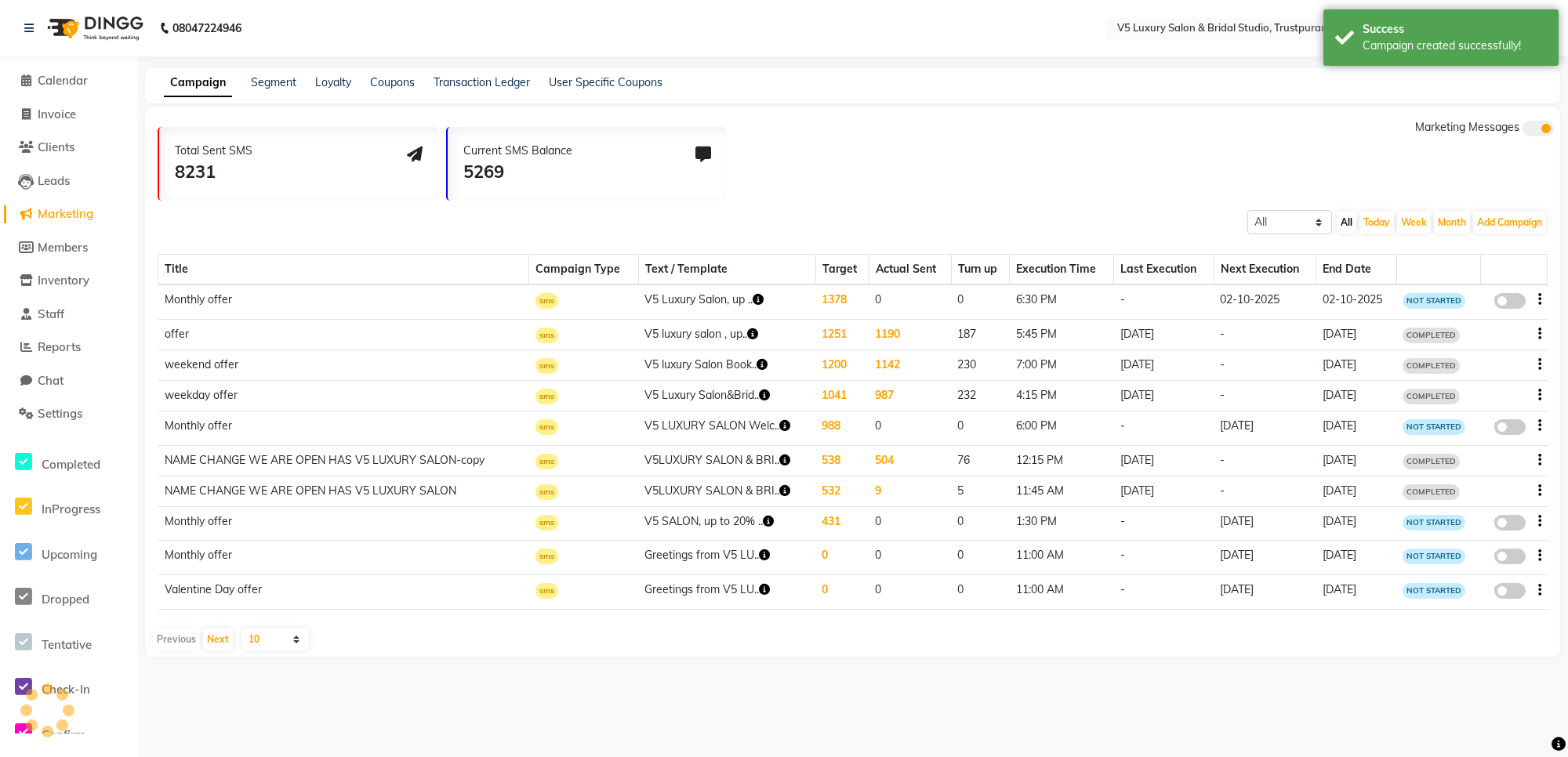
select select "2"
select select "1110"
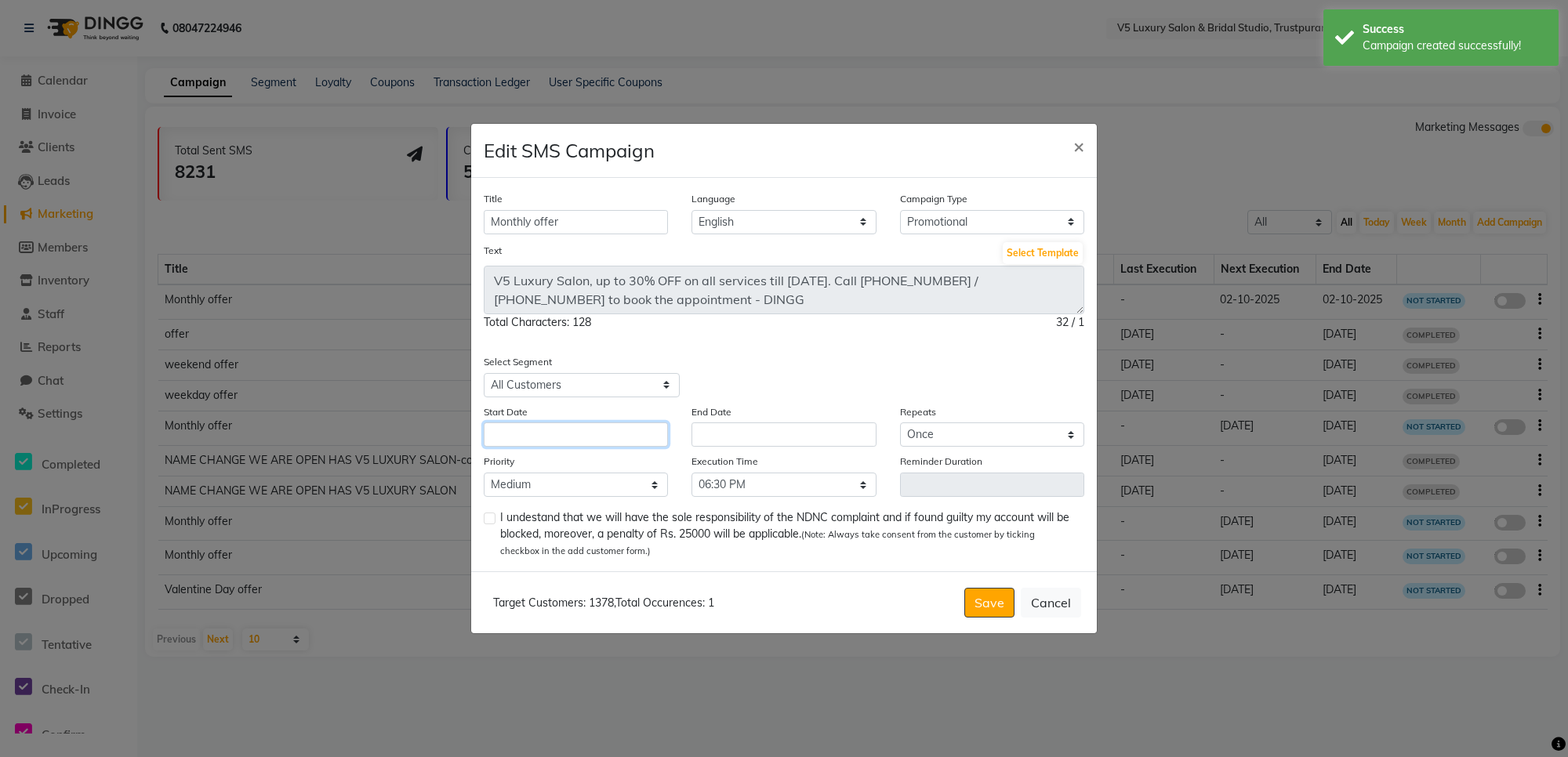
click at [612, 440] on input "text" at bounding box center [576, 435] width 184 height 24
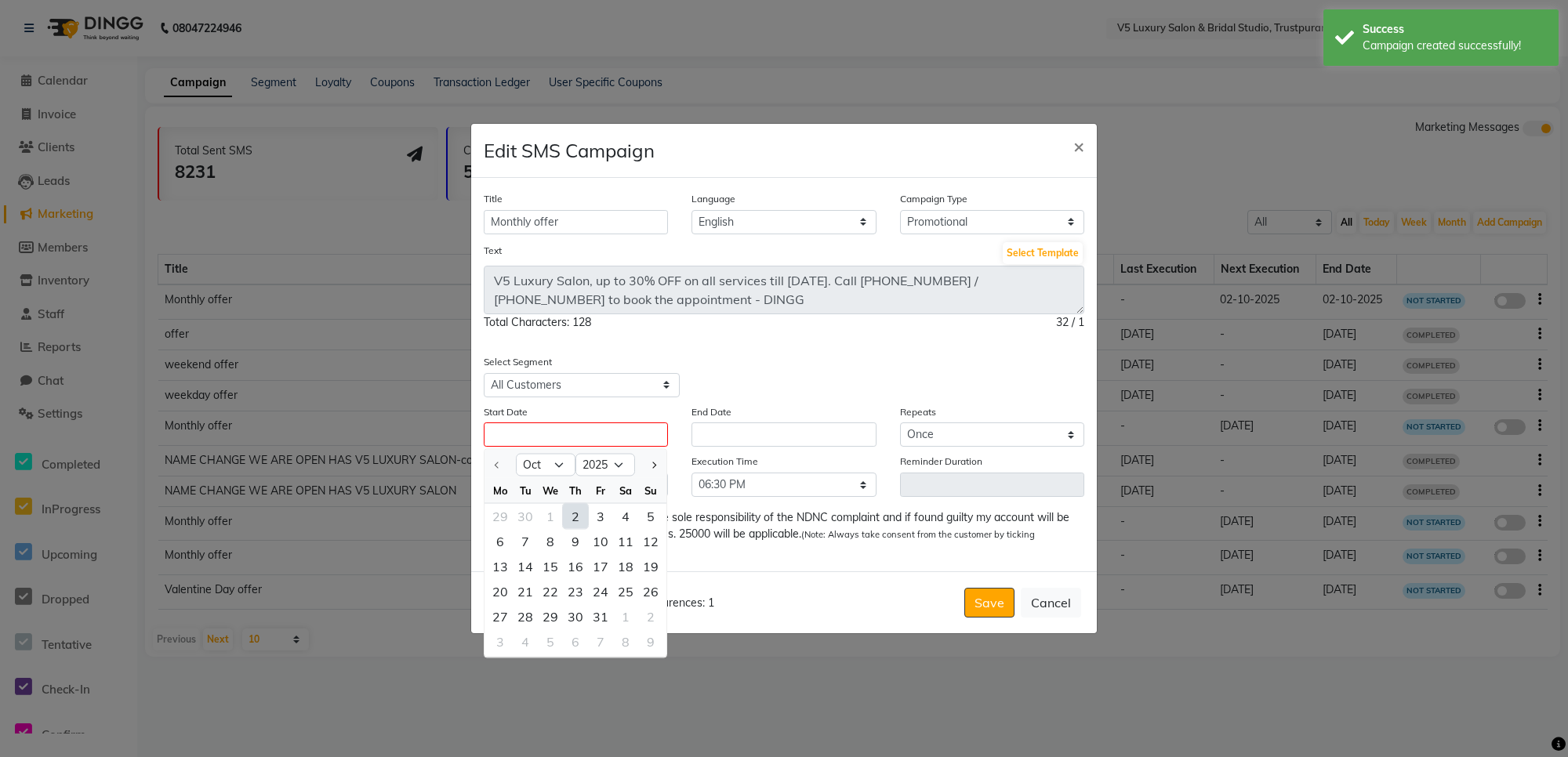
click at [569, 513] on div "2" at bounding box center [575, 516] width 25 height 25
type input "02-10-2025"
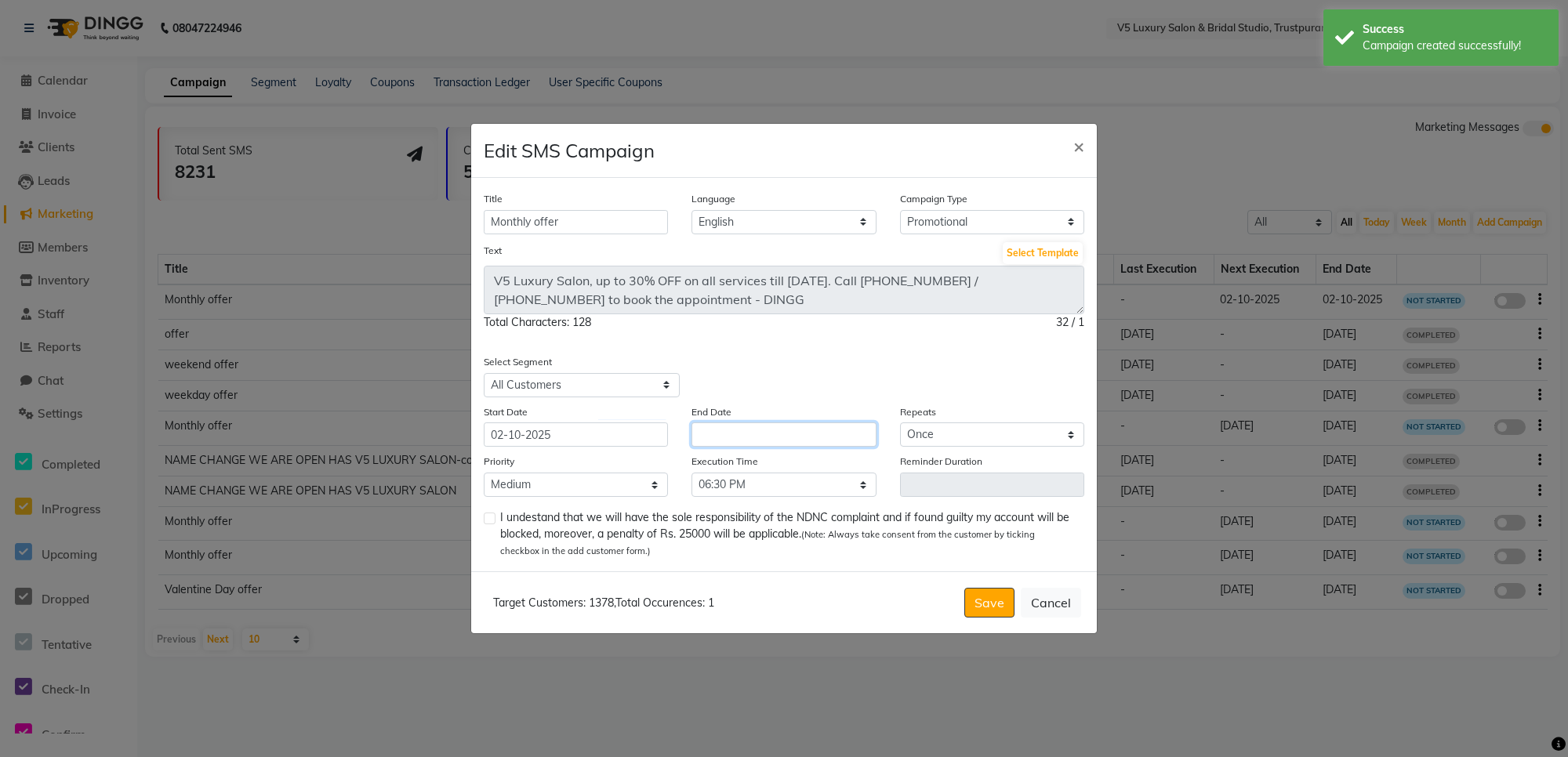
click at [724, 433] on input "text" at bounding box center [783, 435] width 184 height 24
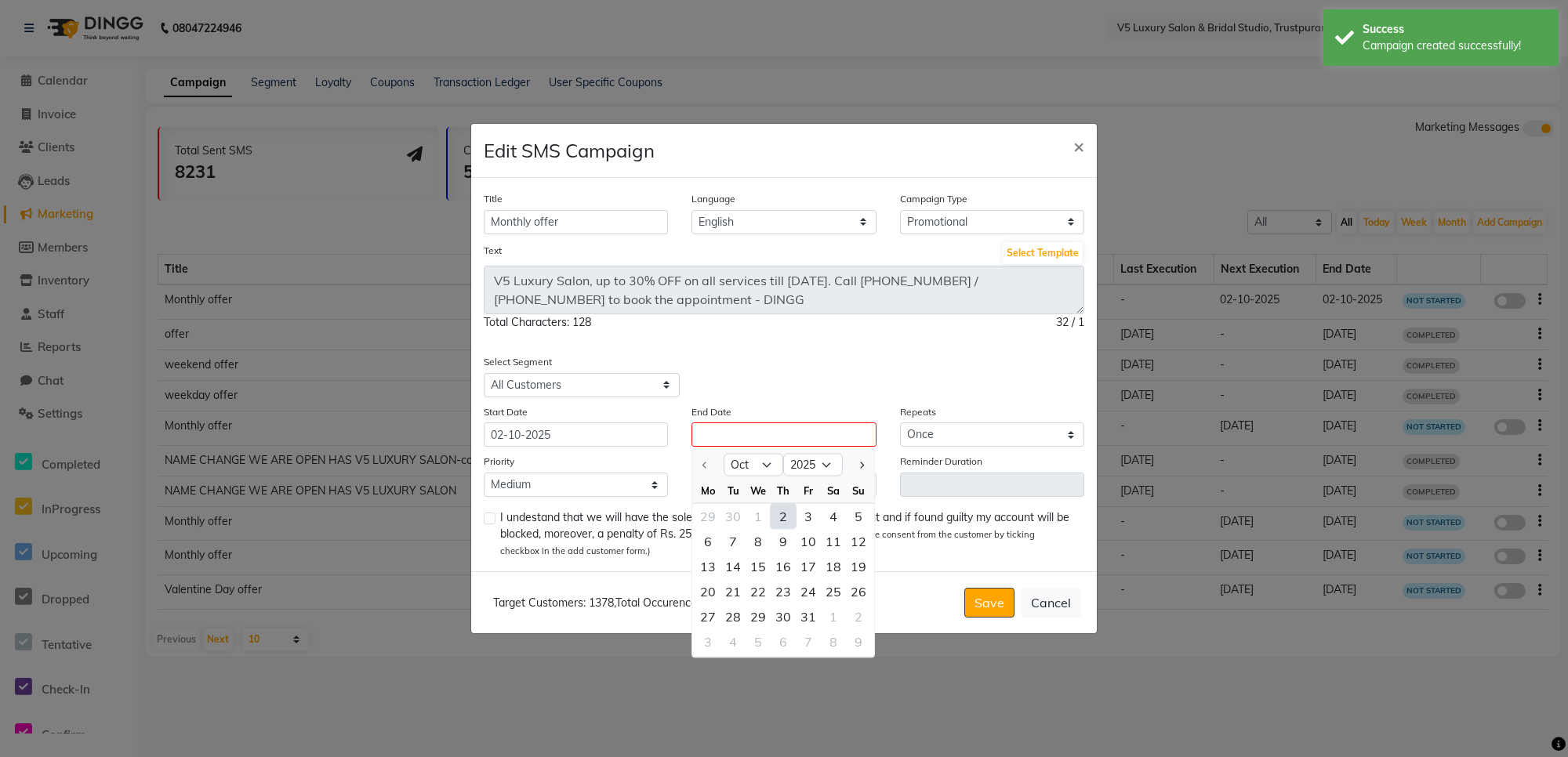
click at [782, 510] on div "2" at bounding box center [782, 516] width 25 height 25
type input "02-10-2025"
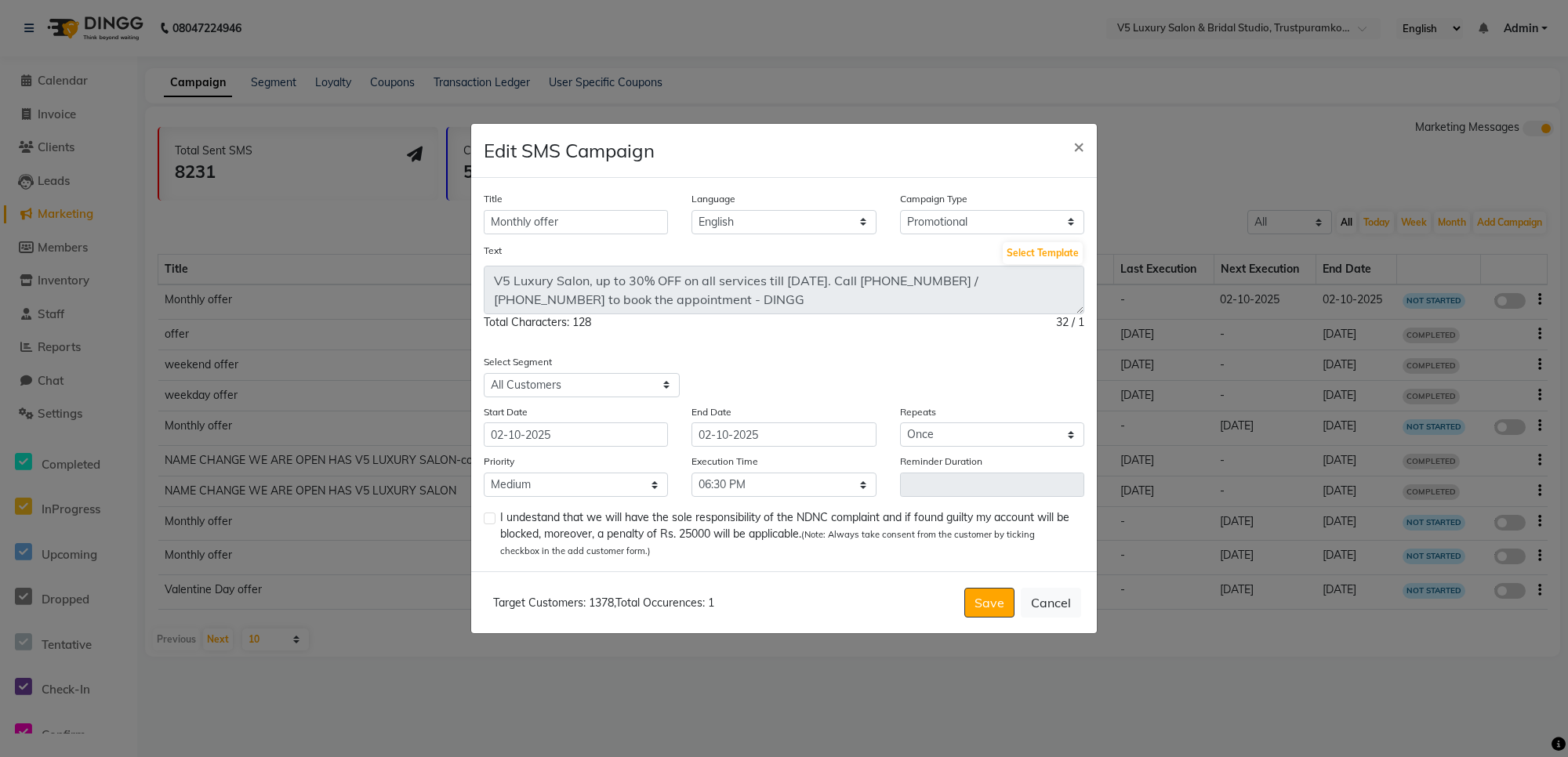
click at [491, 523] on label at bounding box center [489, 518] width 11 height 11
click at [491, 523] on input "checkbox" at bounding box center [489, 519] width 10 height 10
checkbox input "true"
click at [990, 610] on button "Save" at bounding box center [989, 603] width 50 height 30
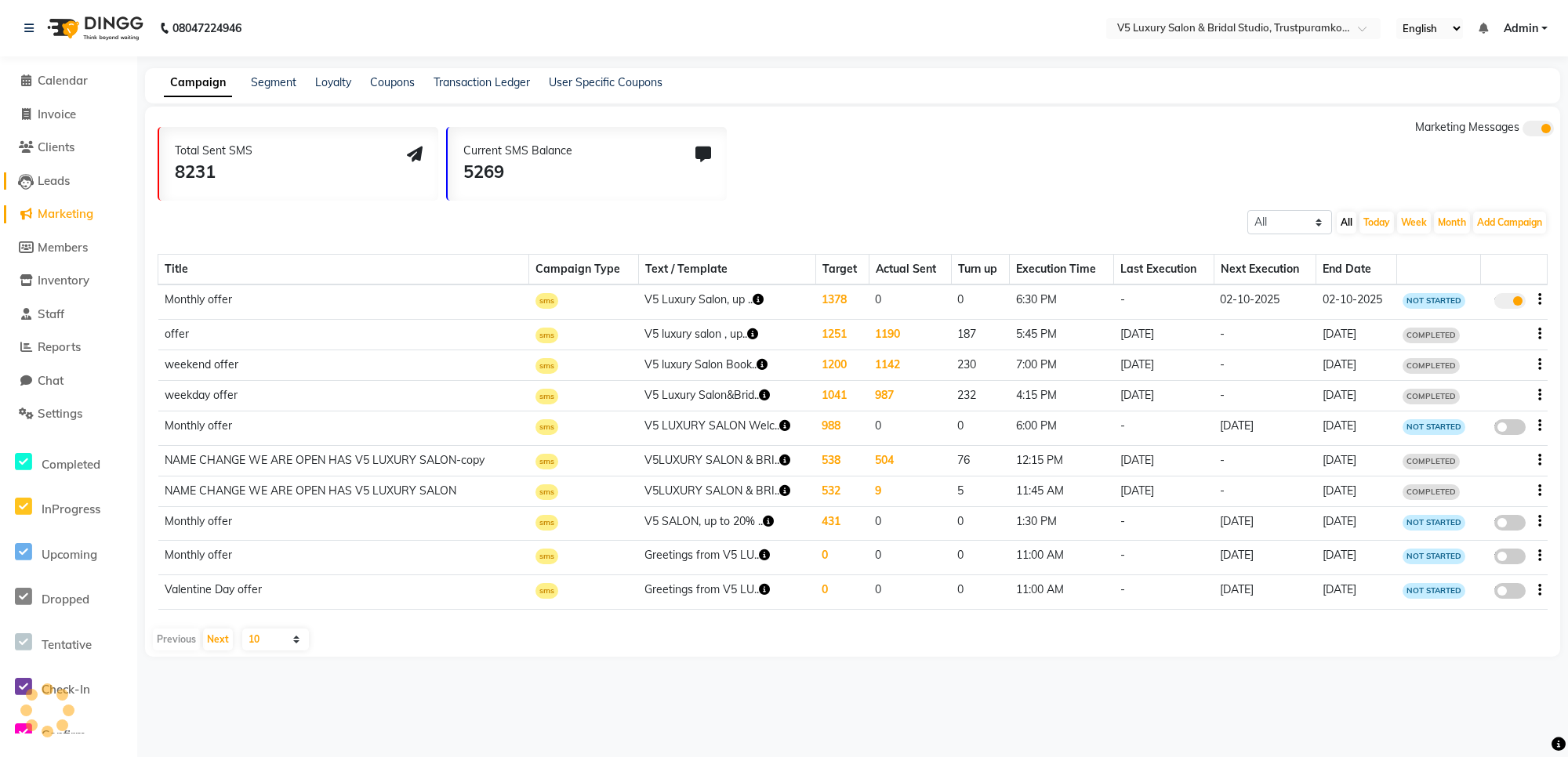
click at [26, 174] on icon at bounding box center [25, 181] width 16 height 15
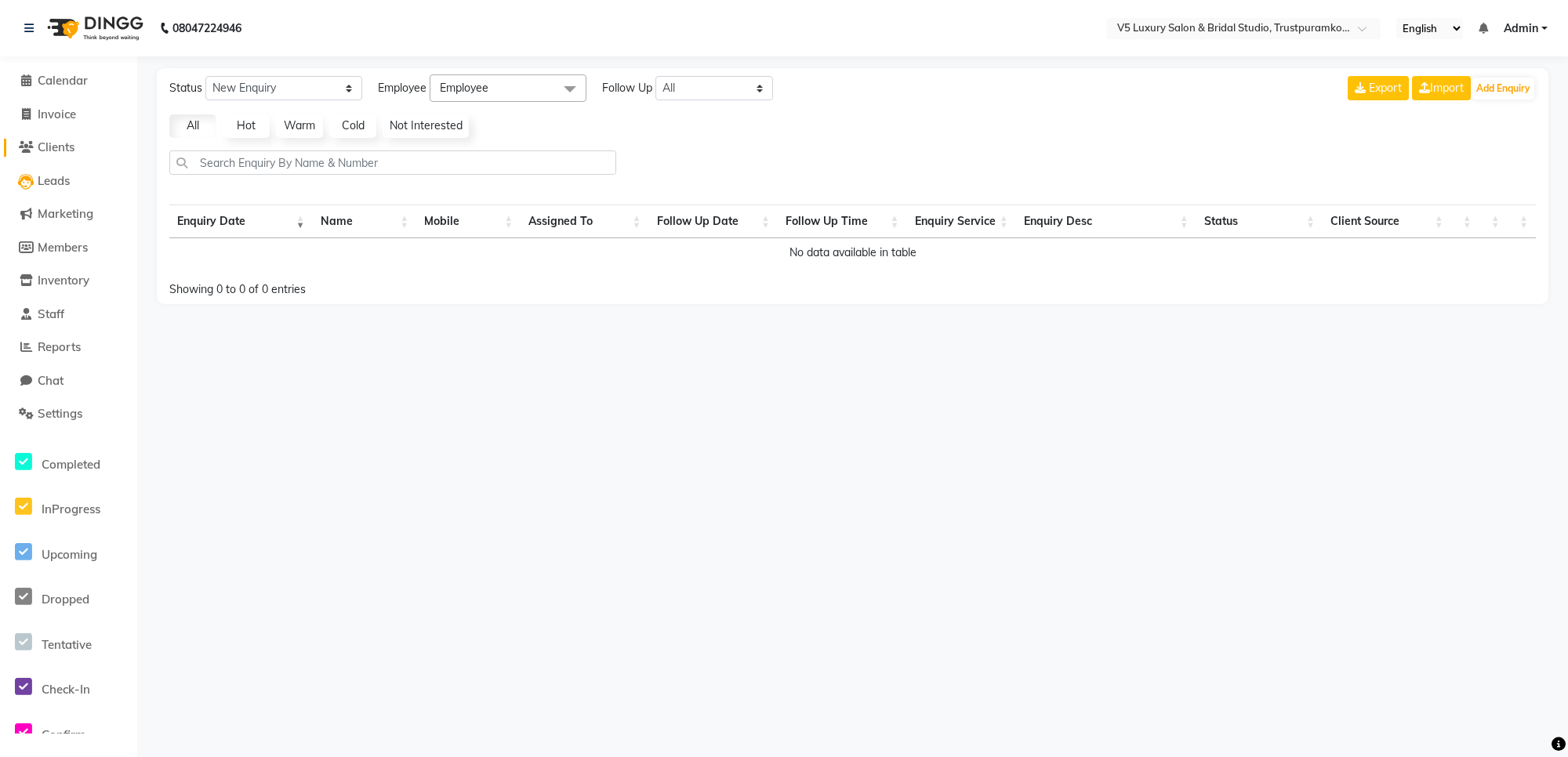
click at [28, 146] on icon at bounding box center [26, 147] width 15 height 11
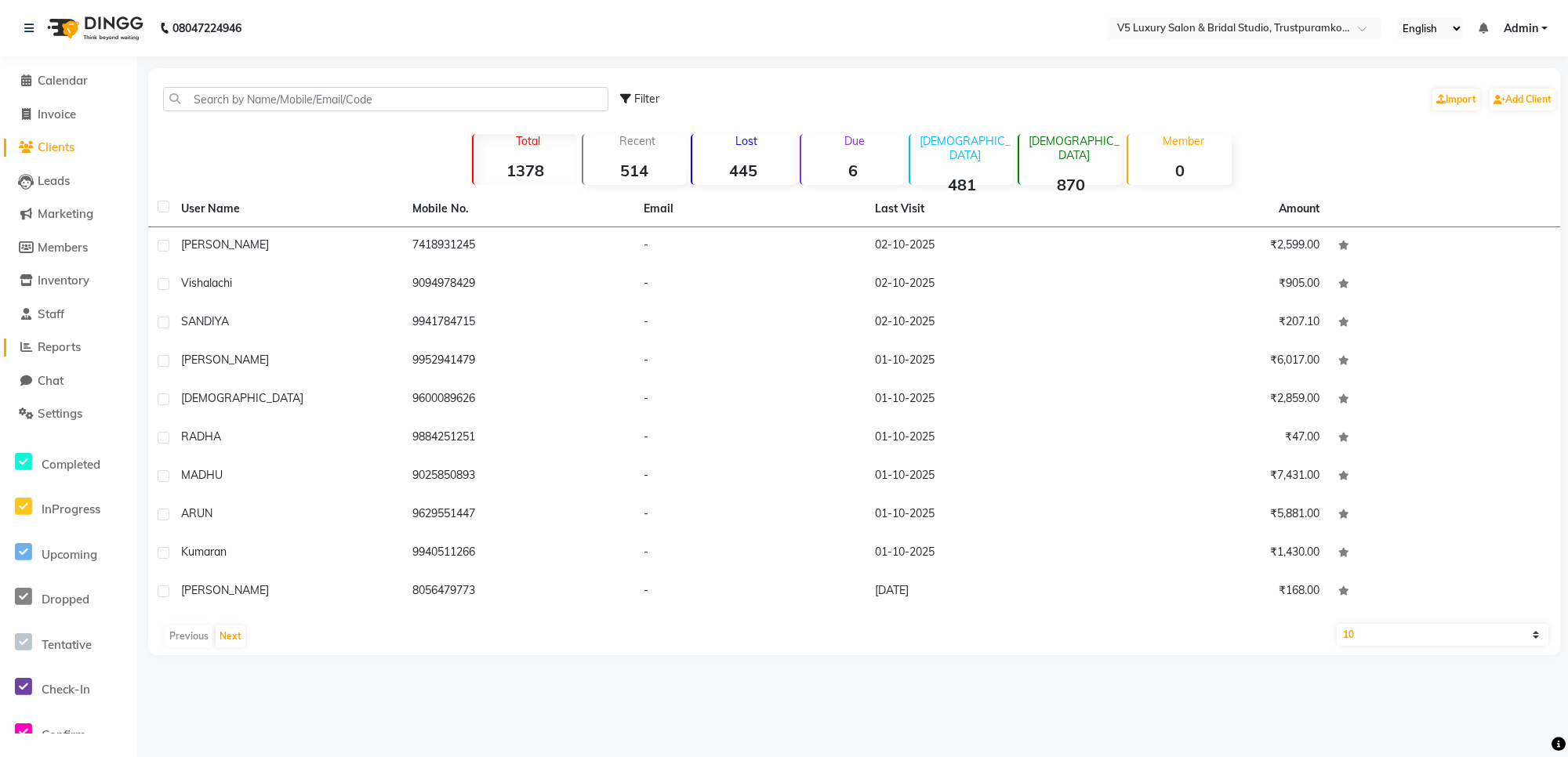
click at [24, 349] on icon at bounding box center [26, 347] width 11 height 11
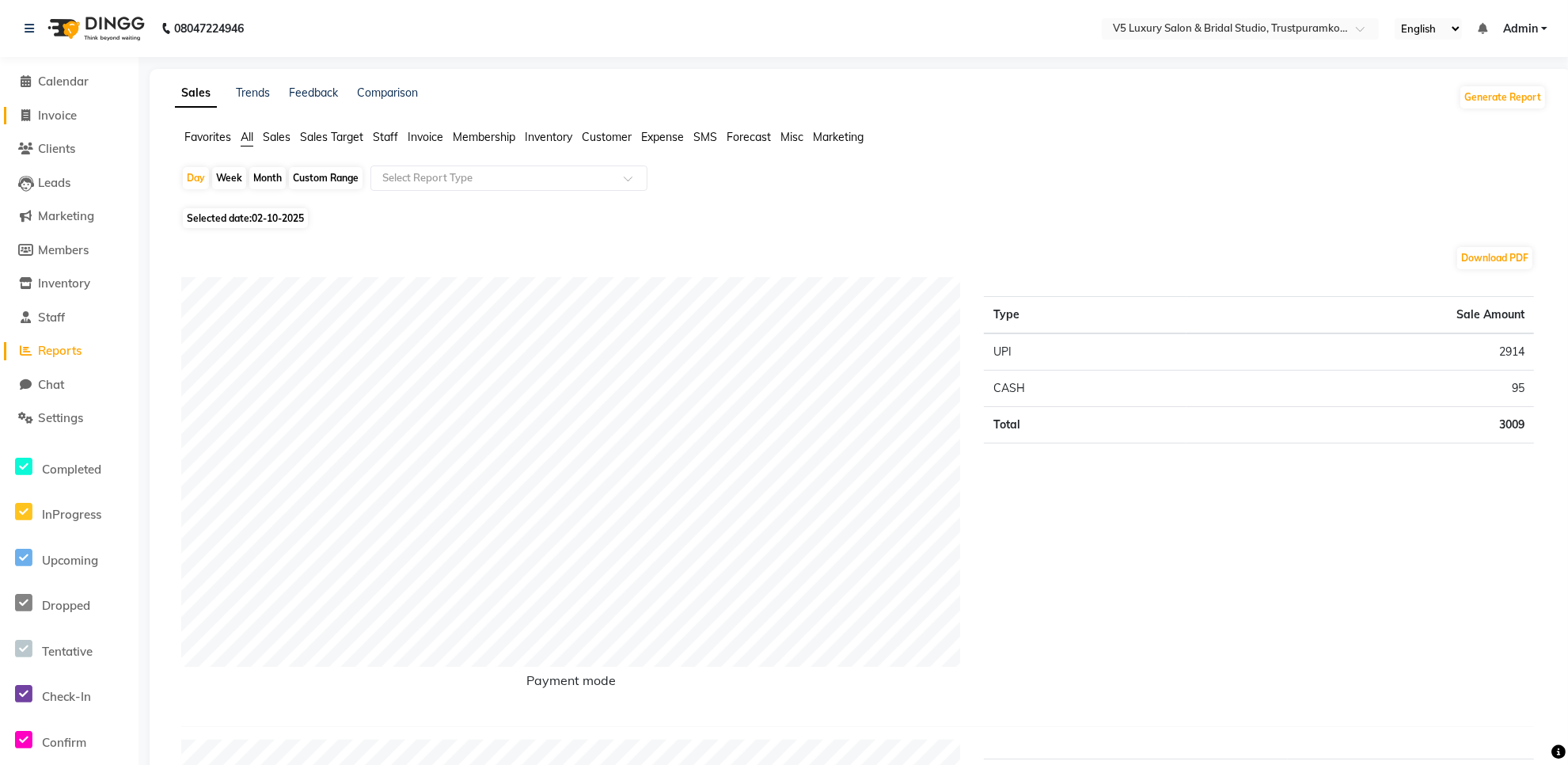
click at [25, 111] on icon at bounding box center [26, 115] width 9 height 12
select select "service"
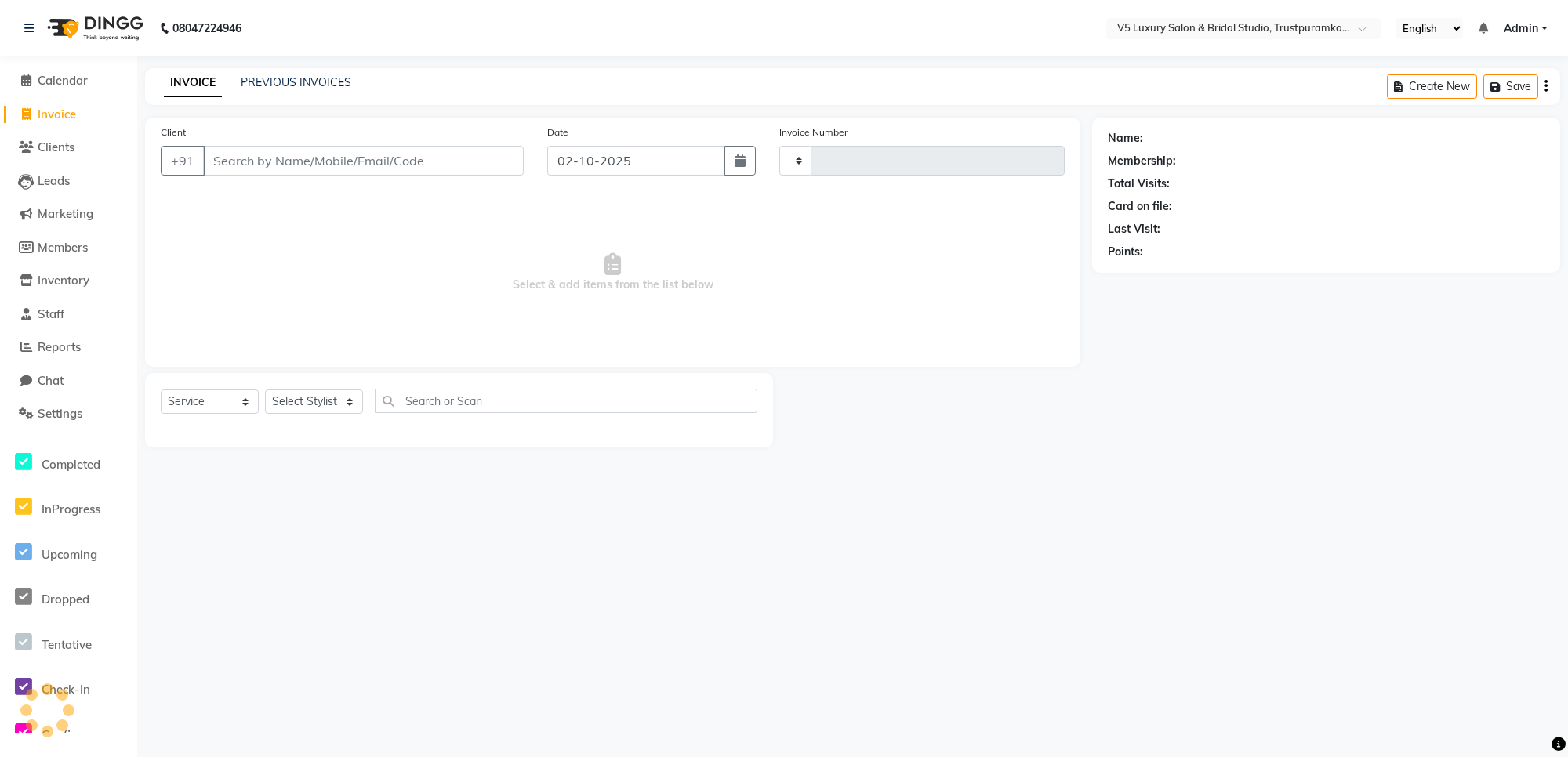
type input "1720"
select select "7993"
